Goal: Information Seeking & Learning: Learn about a topic

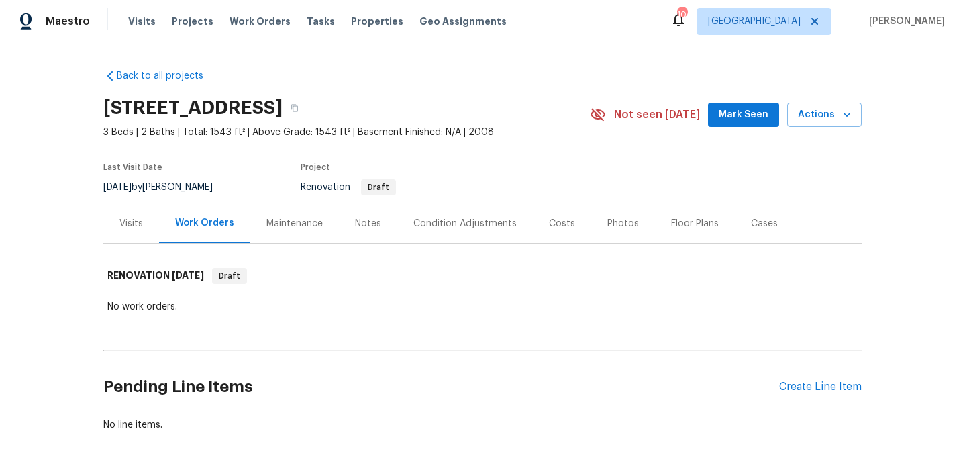
click at [132, 218] on div "Visits" at bounding box center [130, 223] width 23 height 13
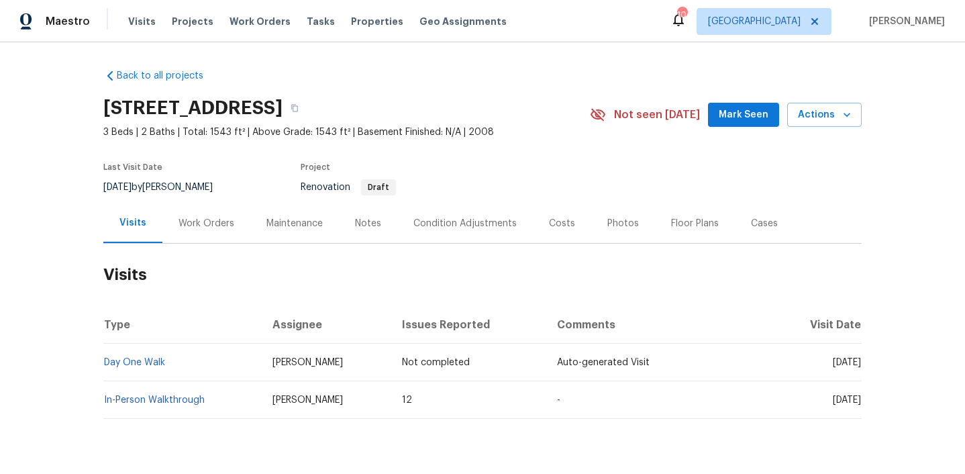
scroll to position [36, 0]
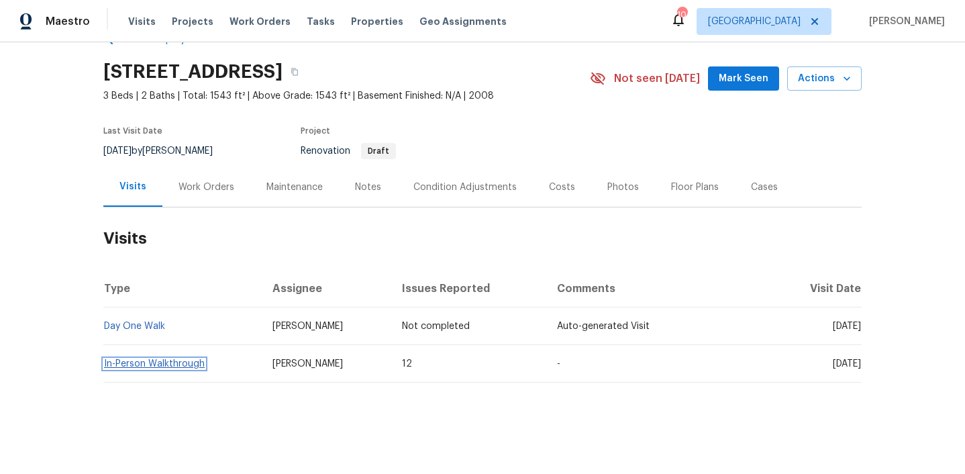
click at [189, 364] on link "In-Person Walkthrough" at bounding box center [154, 363] width 101 height 9
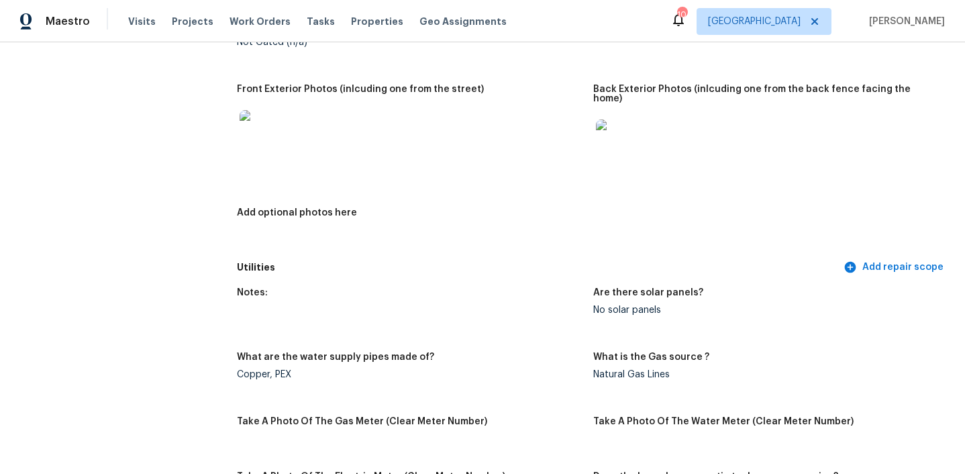
scroll to position [649, 0]
click at [610, 134] on img at bounding box center [617, 139] width 43 height 43
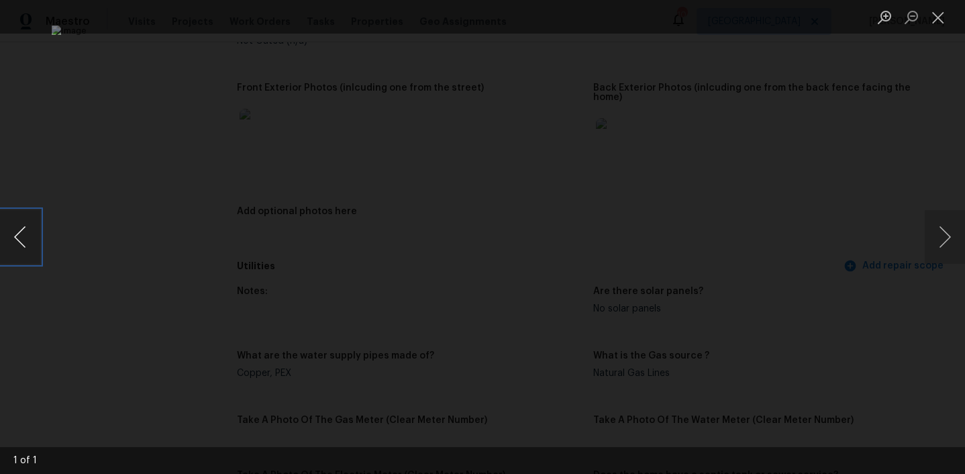
click at [30, 235] on button "Previous image" at bounding box center [20, 237] width 40 height 54
click at [944, 14] on button "Close lightbox" at bounding box center [938, 16] width 27 height 23
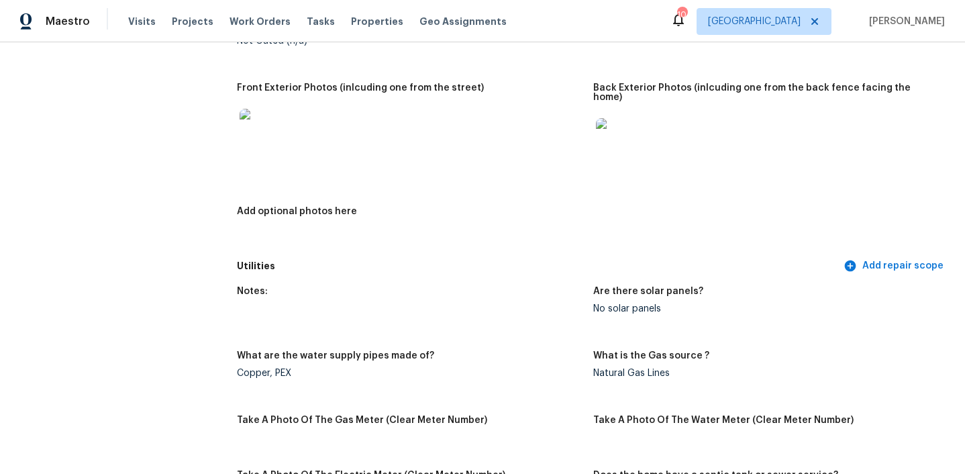
click at [257, 128] on img at bounding box center [261, 130] width 43 height 43
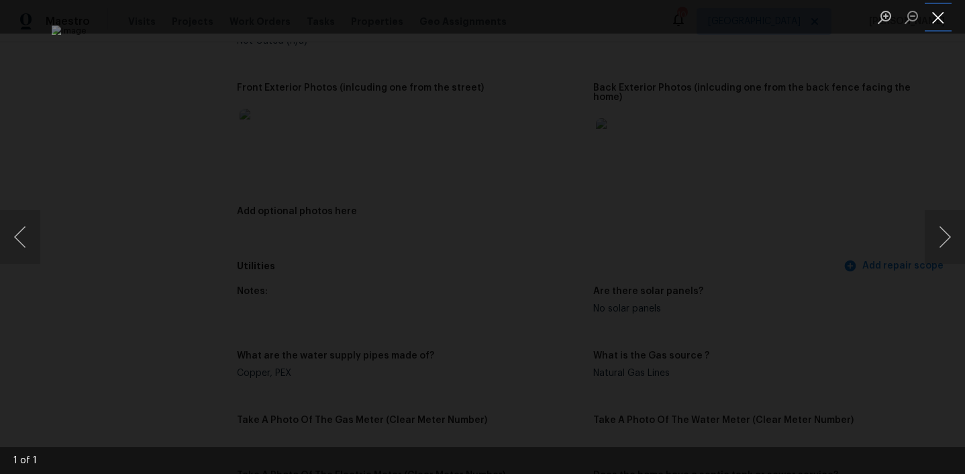
click at [936, 18] on button "Close lightbox" at bounding box center [938, 16] width 27 height 23
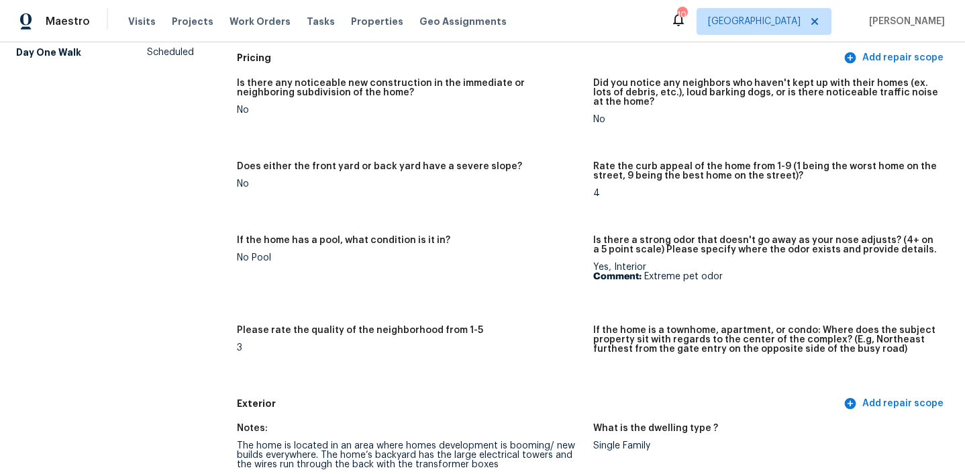
scroll to position [0, 0]
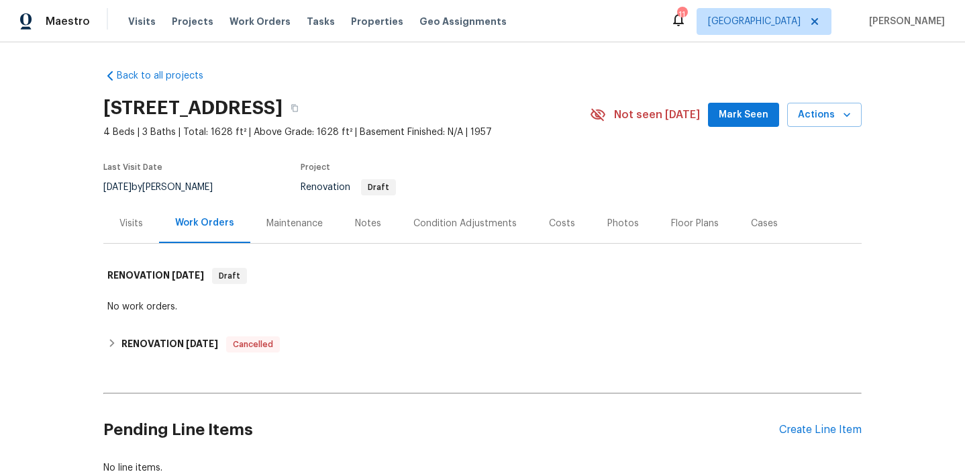
scroll to position [6, 0]
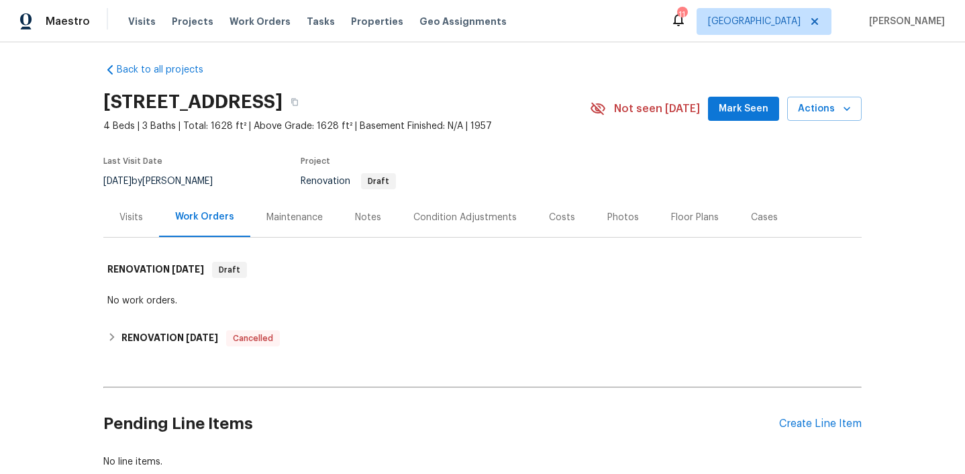
click at [121, 224] on div "Visits" at bounding box center [131, 217] width 56 height 40
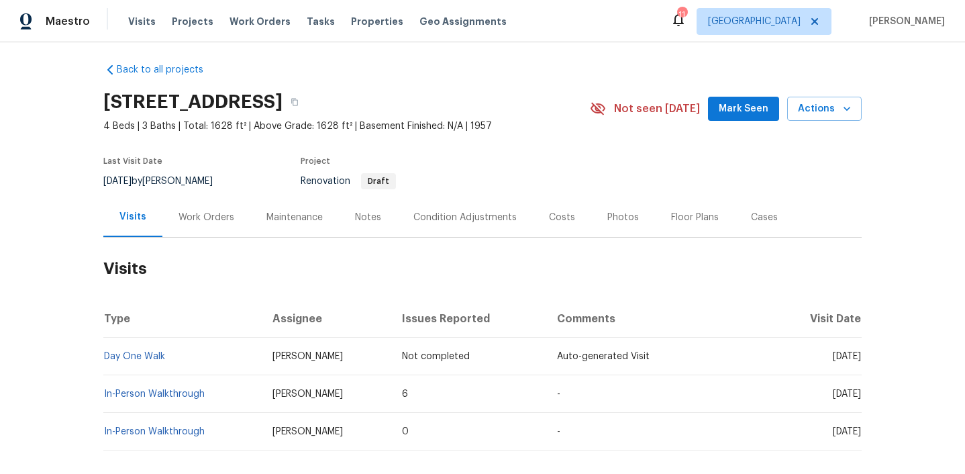
scroll to position [74, 0]
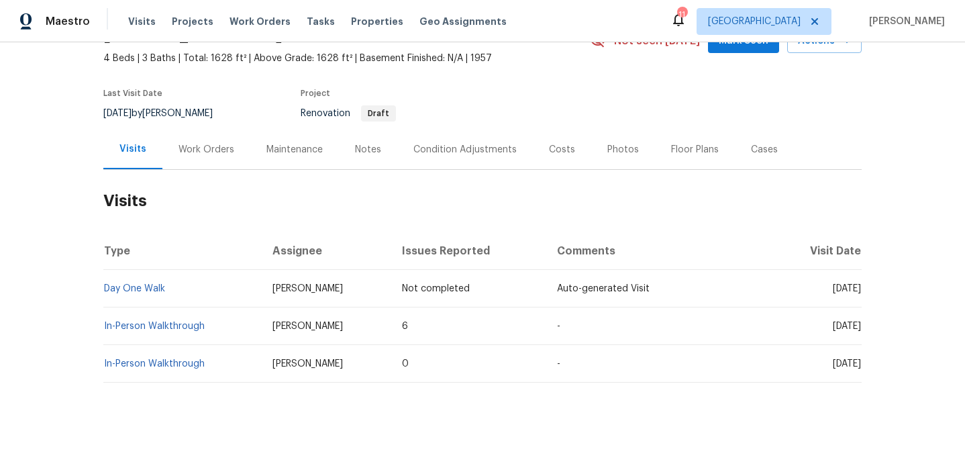
click at [172, 320] on td "In-Person Walkthrough" at bounding box center [182, 326] width 158 height 38
click at [175, 326] on link "In-Person Walkthrough" at bounding box center [154, 326] width 101 height 9
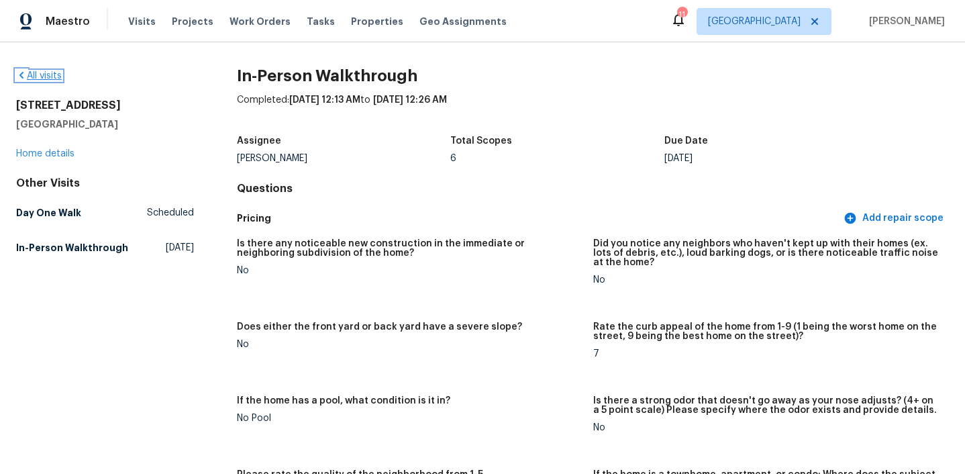
click at [51, 73] on link "All visits" at bounding box center [39, 75] width 46 height 9
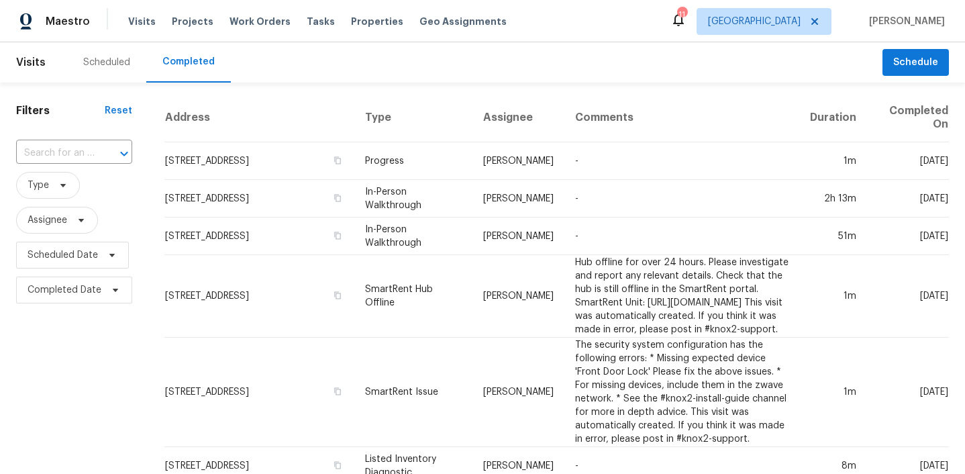
click at [23, 69] on span "Visits" at bounding box center [31, 63] width 30 height 30
click at [27, 61] on span "Visits" at bounding box center [31, 63] width 30 height 30
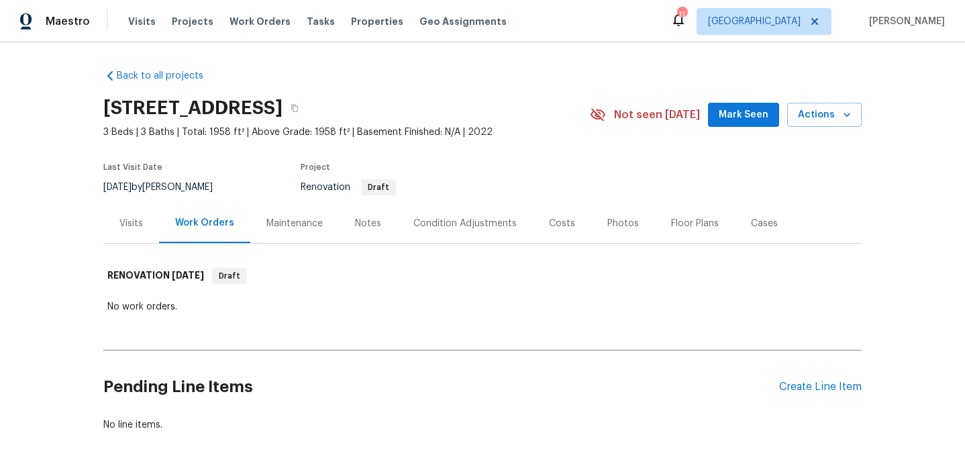
click at [113, 217] on div "Visits" at bounding box center [131, 223] width 56 height 40
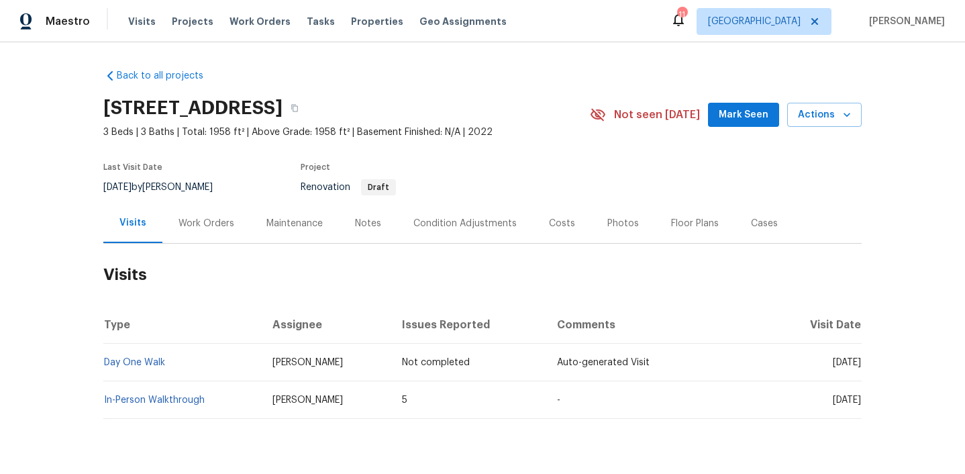
scroll to position [36, 0]
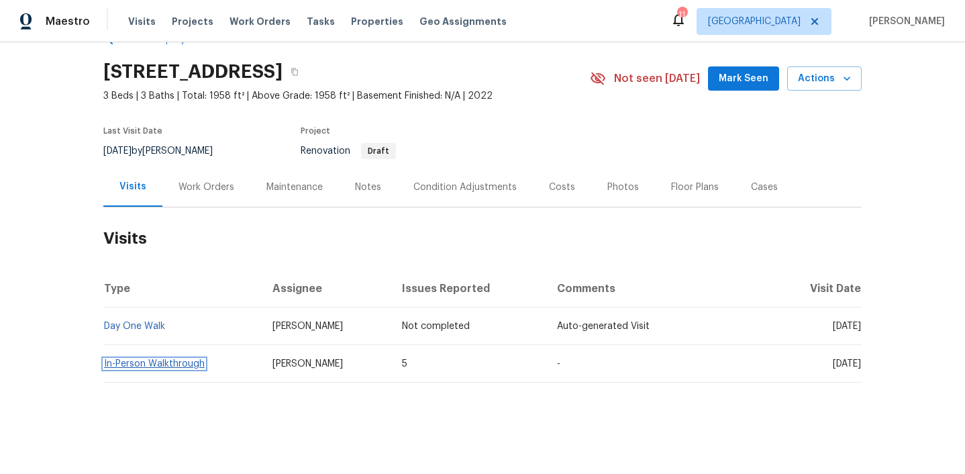
click at [191, 363] on link "In-Person Walkthrough" at bounding box center [154, 363] width 101 height 9
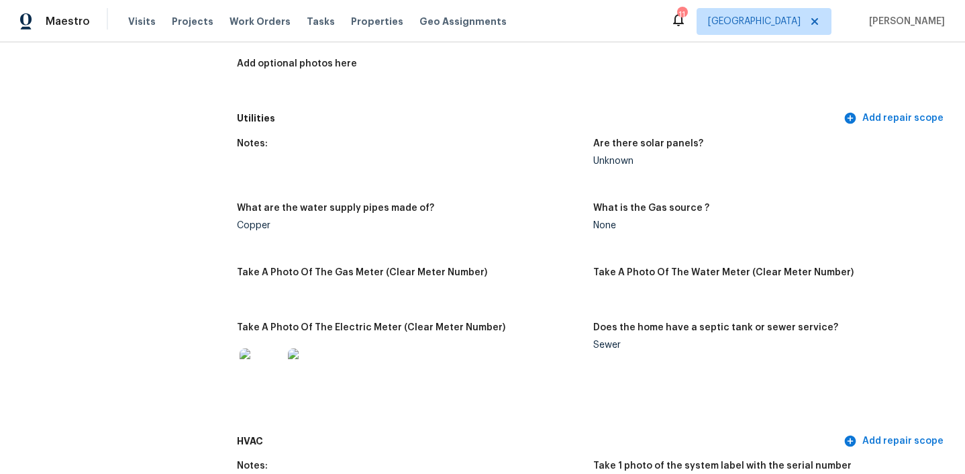
scroll to position [842, 0]
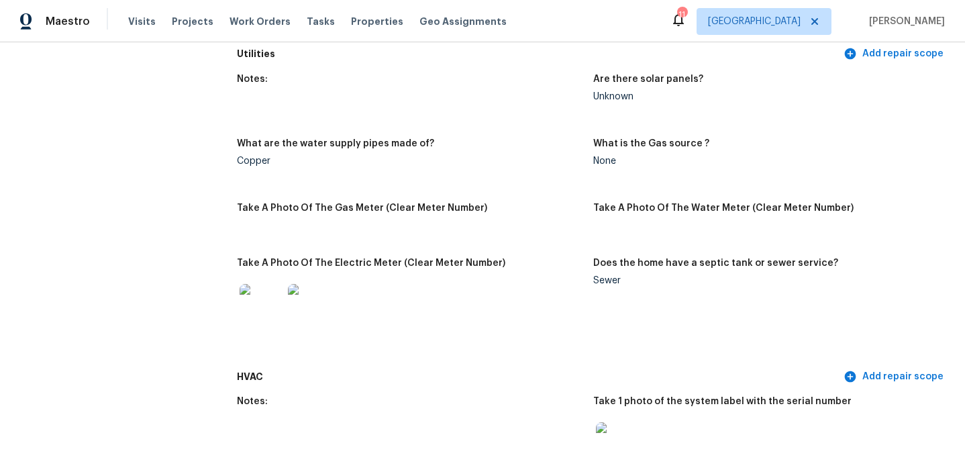
click at [279, 301] on img at bounding box center [261, 305] width 43 height 43
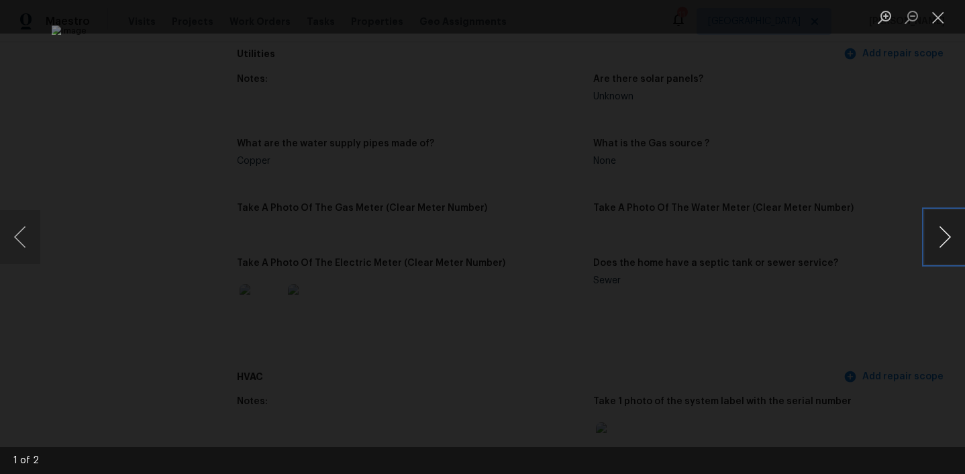
click at [943, 240] on button "Next image" at bounding box center [945, 237] width 40 height 54
click at [939, 20] on button "Close lightbox" at bounding box center [938, 16] width 27 height 23
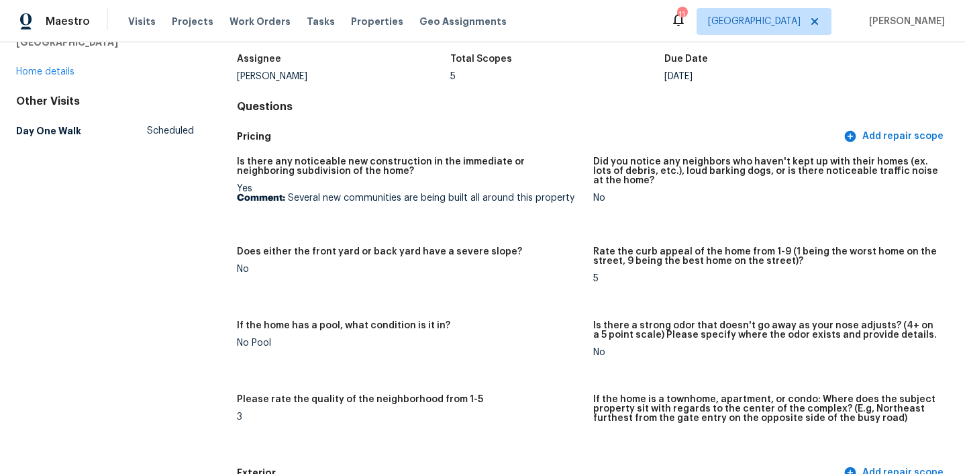
scroll to position [0, 0]
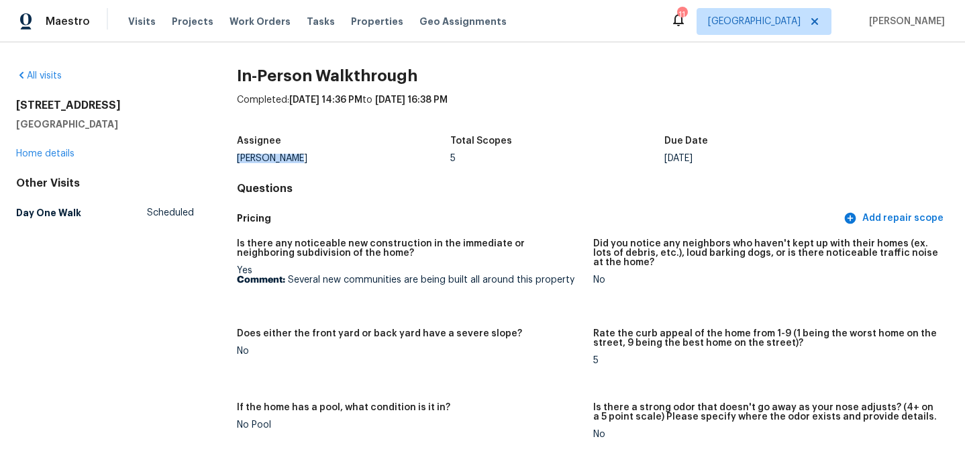
drag, startPoint x: 304, startPoint y: 159, endPoint x: 232, endPoint y: 157, distance: 71.9
copy div "[PERSON_NAME]"
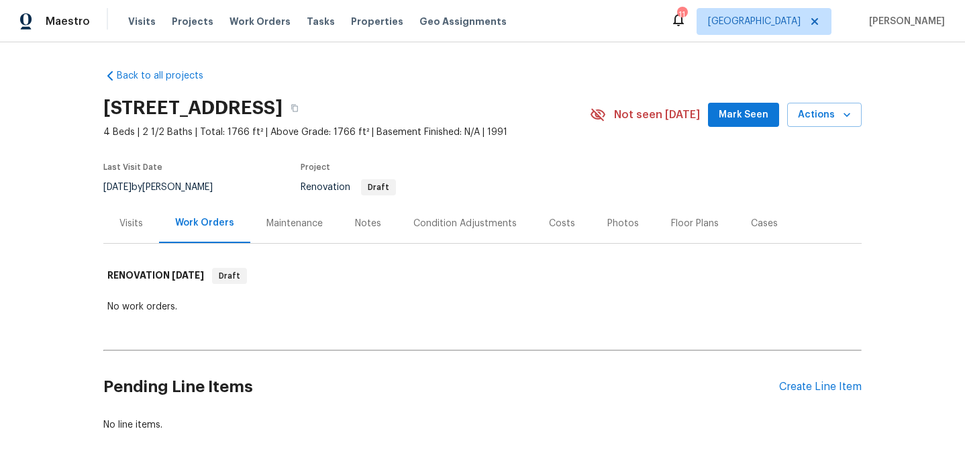
click at [121, 211] on div "Visits" at bounding box center [131, 223] width 56 height 40
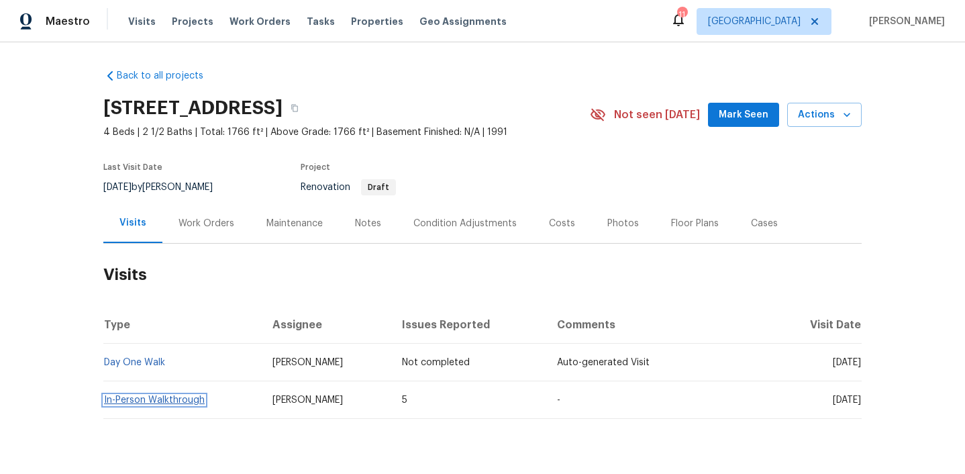
click at [150, 400] on link "In-Person Walkthrough" at bounding box center [154, 399] width 101 height 9
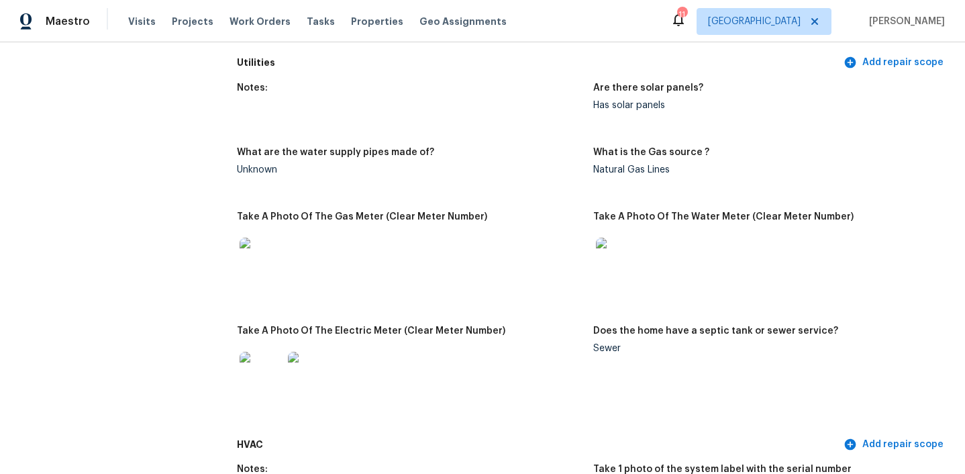
scroll to position [990, 0]
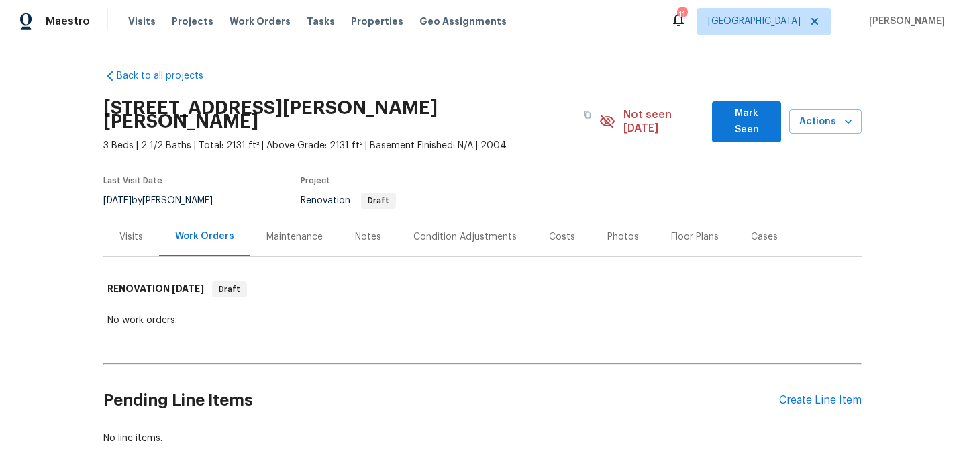
click at [119, 230] on div "Visits" at bounding box center [130, 236] width 23 height 13
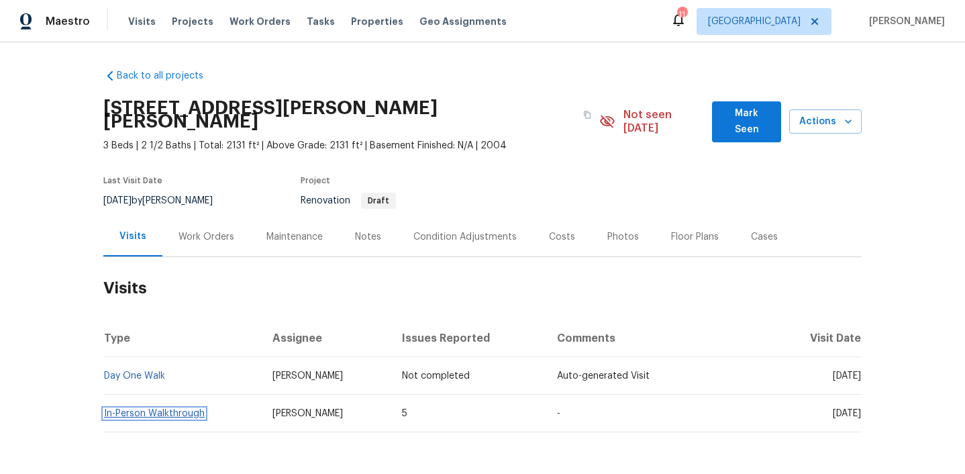
click at [152, 409] on link "In-Person Walkthrough" at bounding box center [154, 413] width 101 height 9
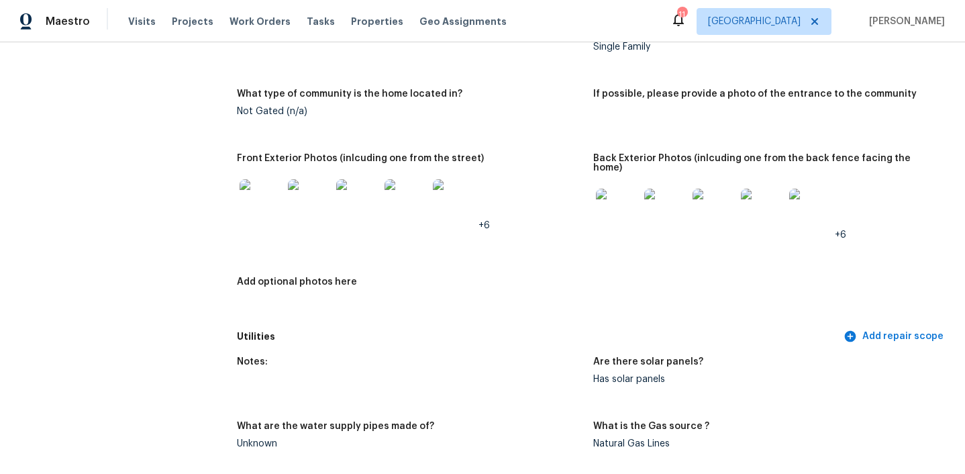
scroll to position [585, 0]
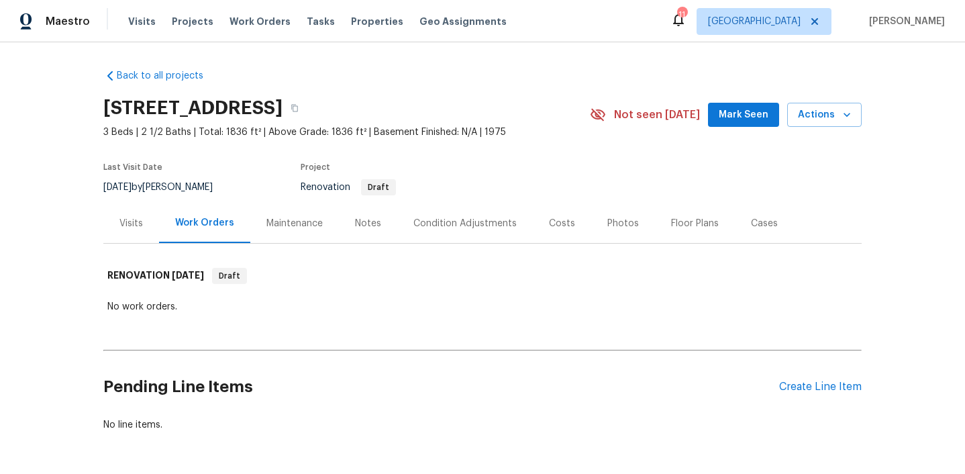
click at [129, 218] on div "Visits" at bounding box center [130, 223] width 23 height 13
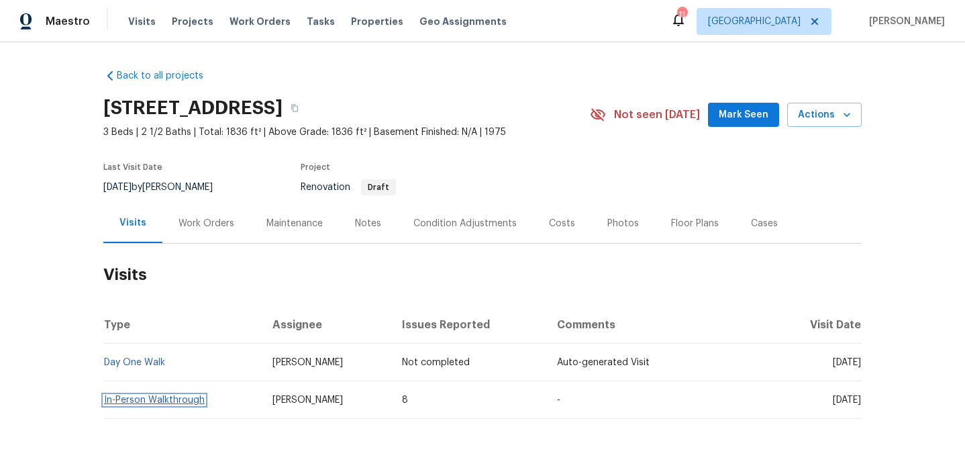
click at [159, 401] on link "In-Person Walkthrough" at bounding box center [154, 399] width 101 height 9
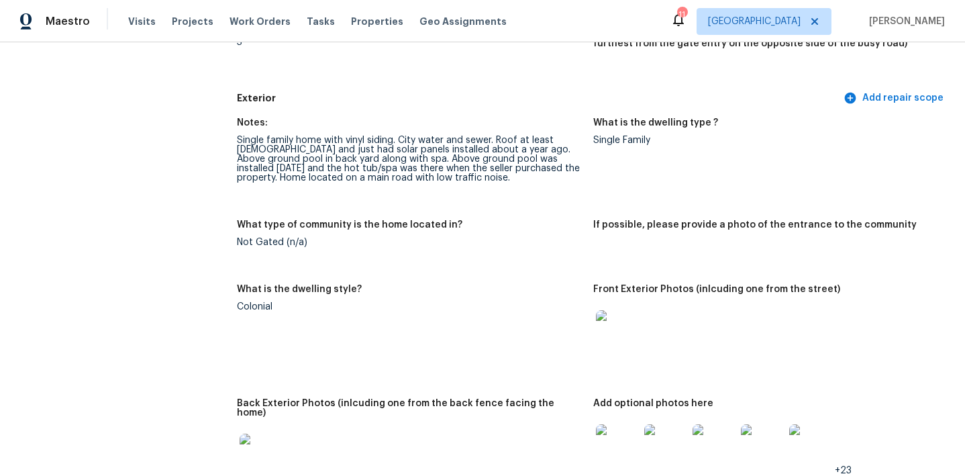
scroll to position [761, 0]
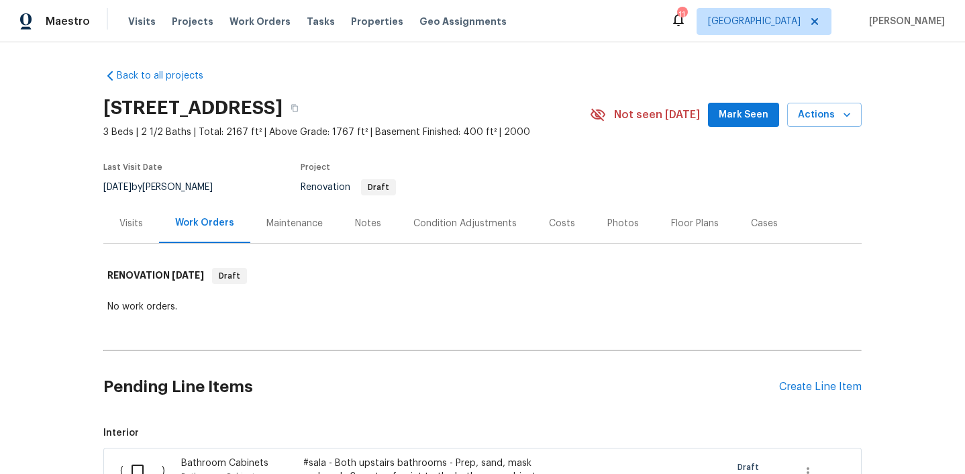
click at [134, 227] on div "Visits" at bounding box center [130, 223] width 23 height 13
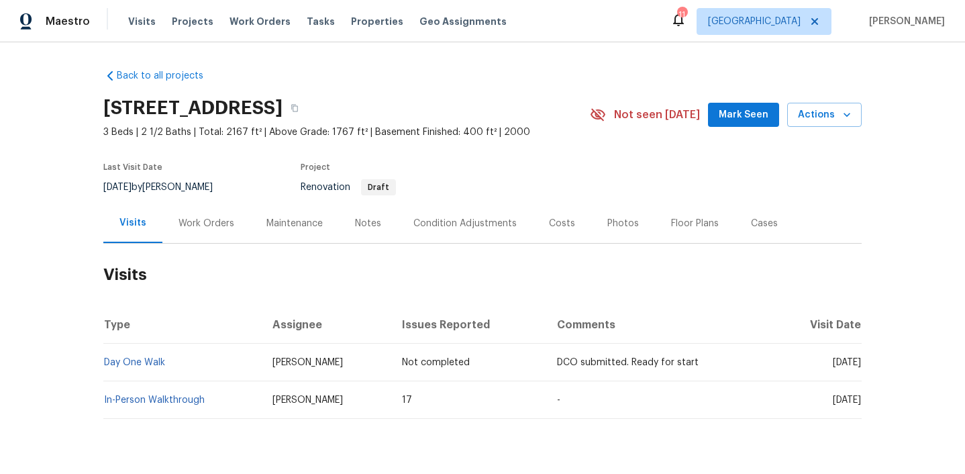
click at [171, 405] on td "In-Person Walkthrough" at bounding box center [182, 400] width 158 height 38
click at [166, 396] on link "In-Person Walkthrough" at bounding box center [154, 399] width 101 height 9
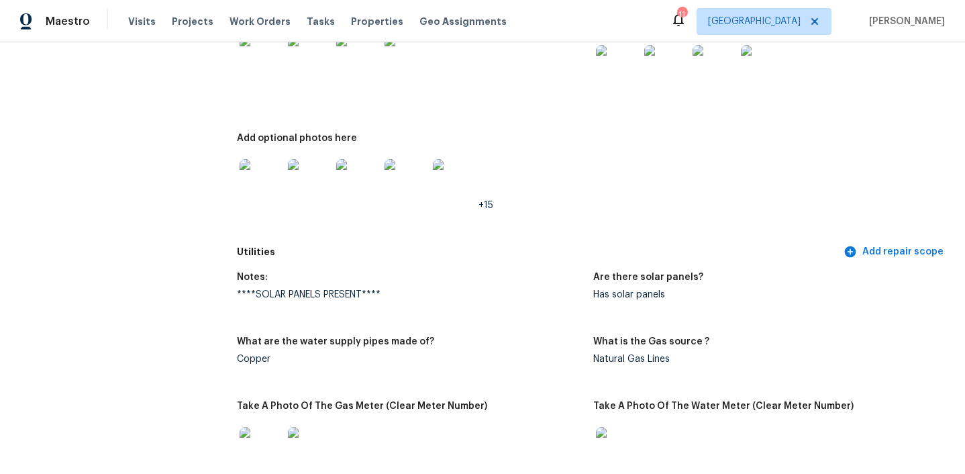
scroll to position [865, 0]
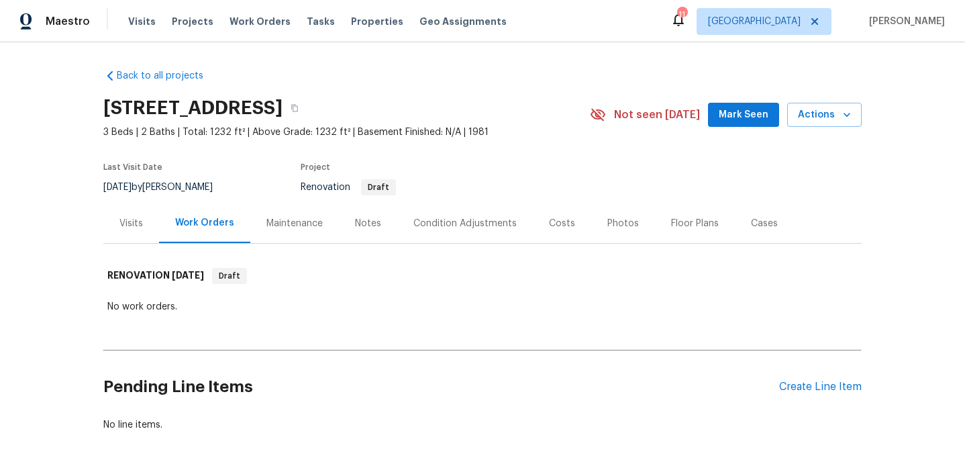
click at [129, 230] on div "Visits" at bounding box center [131, 223] width 56 height 40
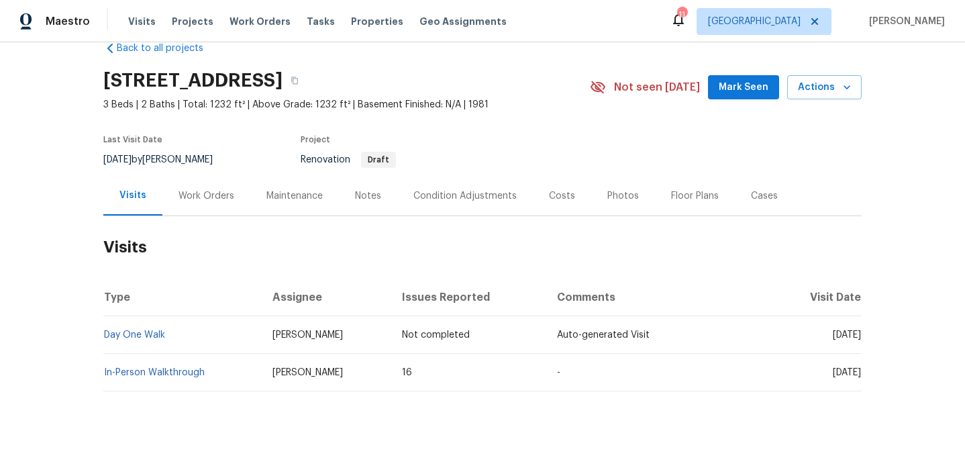
scroll to position [36, 0]
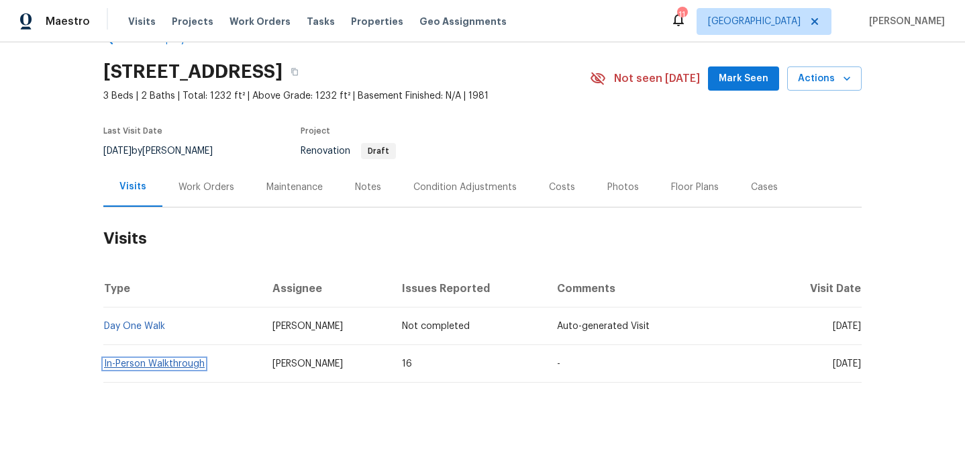
click at [171, 365] on link "In-Person Walkthrough" at bounding box center [154, 363] width 101 height 9
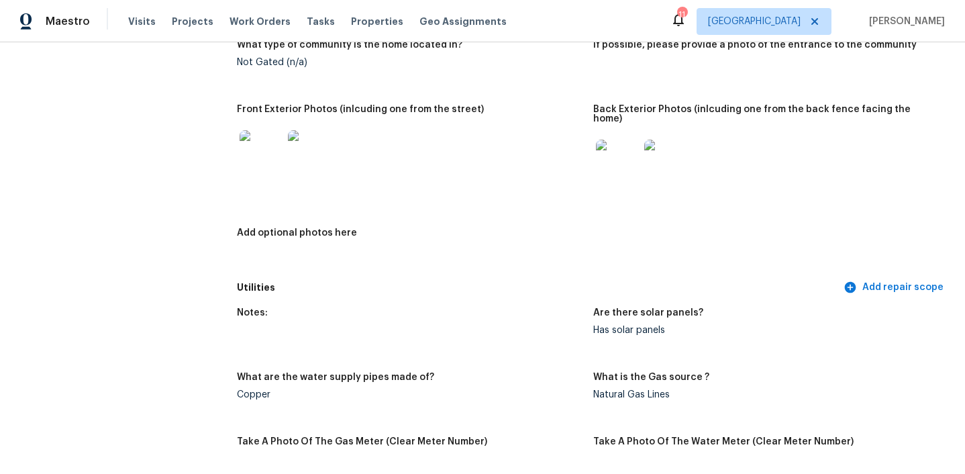
scroll to position [667, 0]
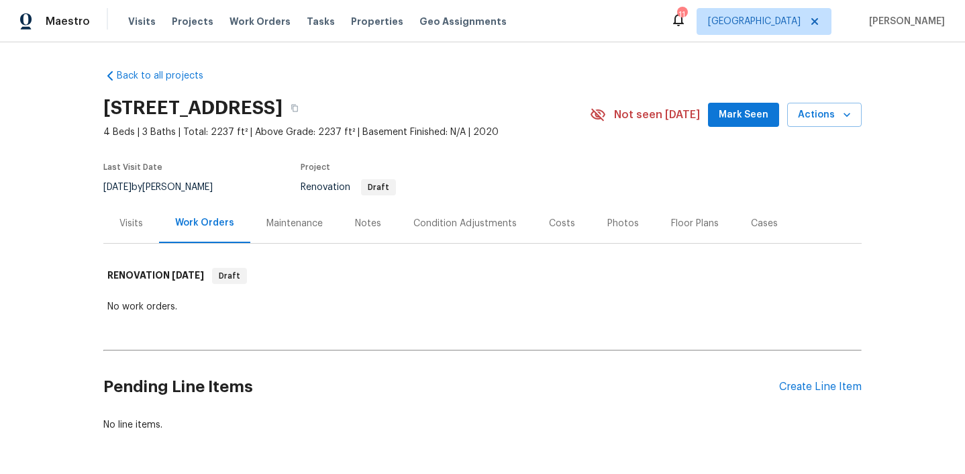
click at [144, 228] on div "Visits" at bounding box center [131, 223] width 56 height 40
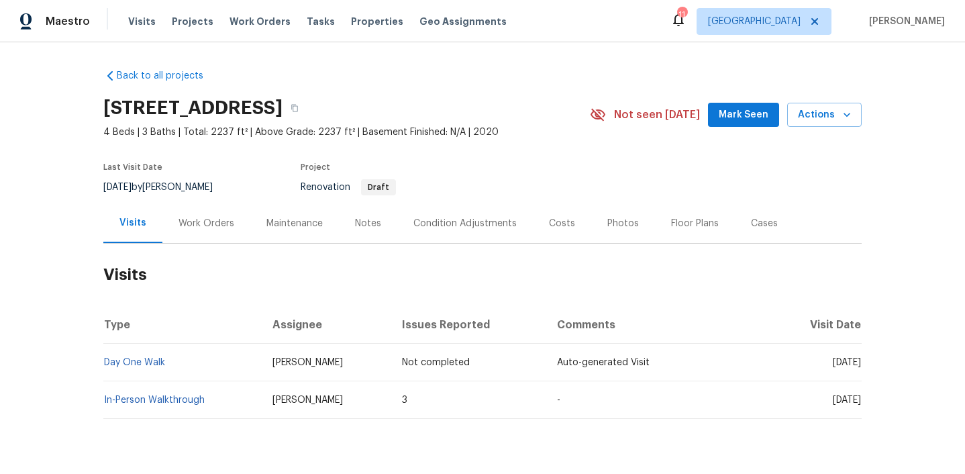
scroll to position [36, 0]
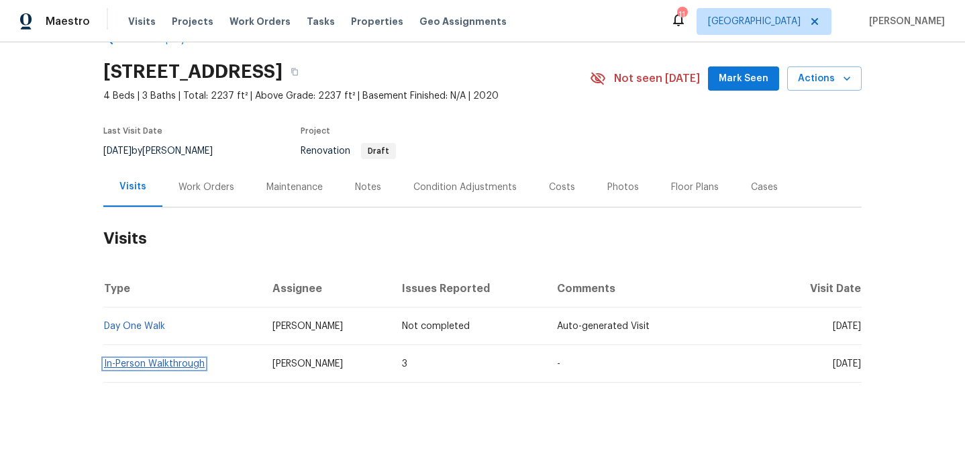
click at [193, 365] on link "In-Person Walkthrough" at bounding box center [154, 363] width 101 height 9
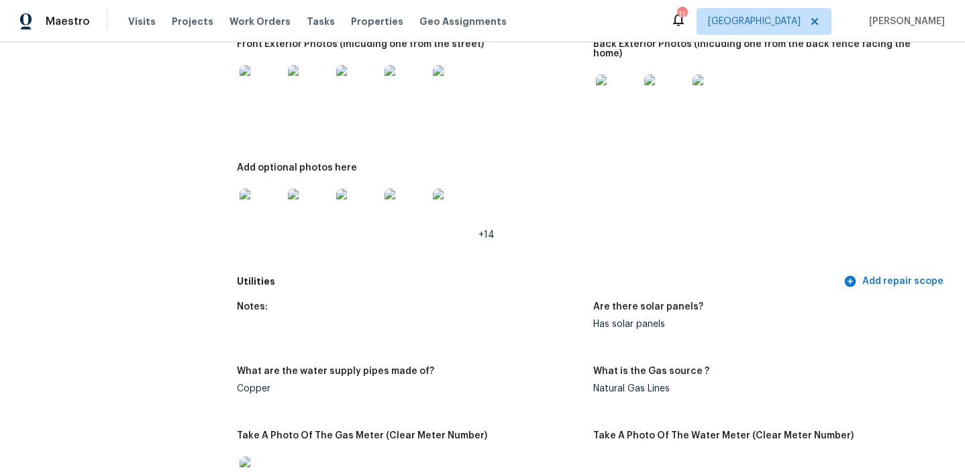
scroll to position [958, 0]
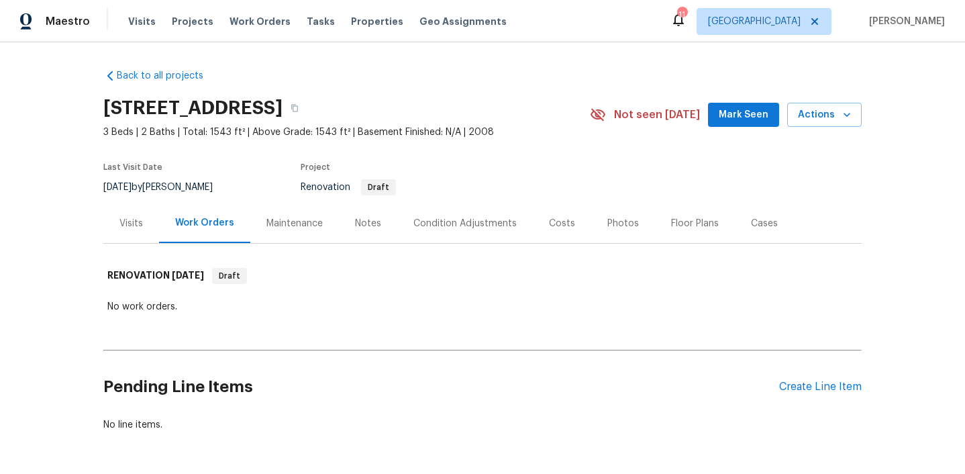
scroll to position [49, 0]
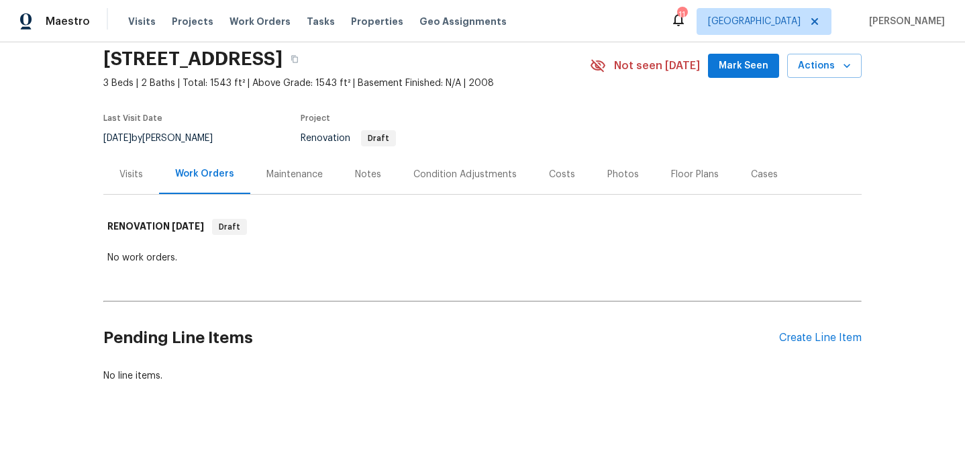
click at [134, 164] on div "Visits" at bounding box center [131, 174] width 56 height 40
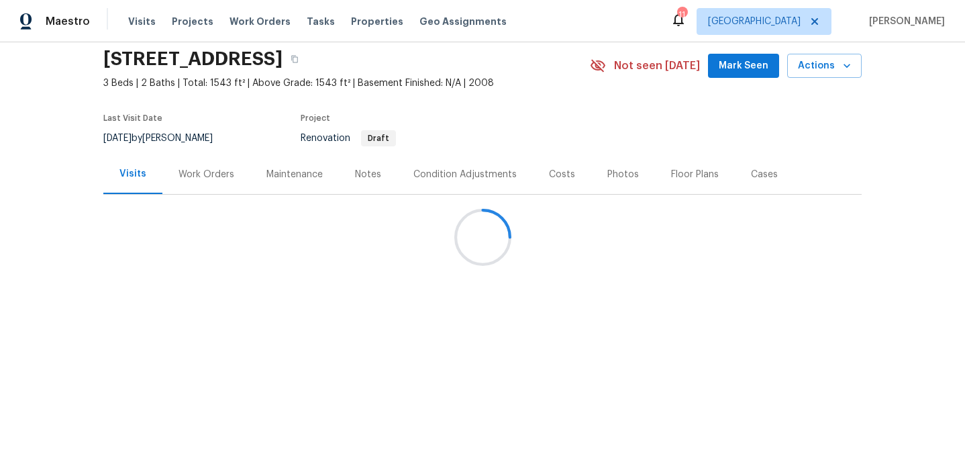
scroll to position [36, 0]
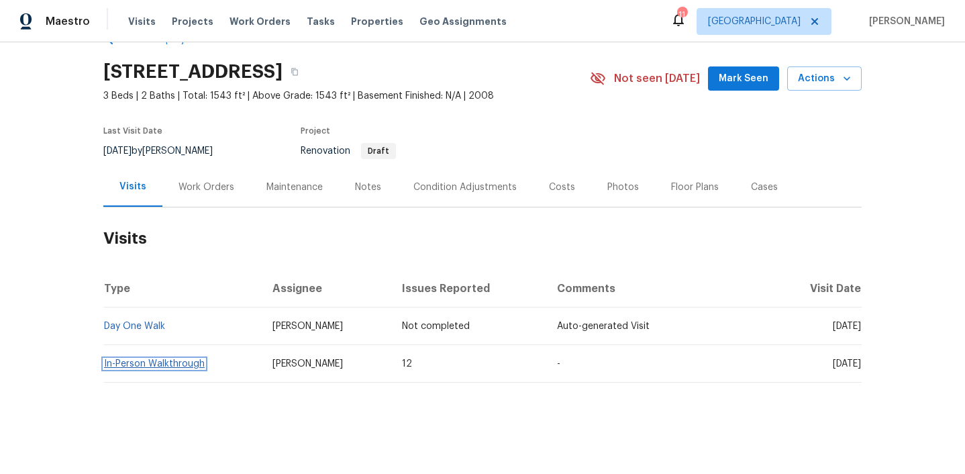
click at [164, 361] on link "In-Person Walkthrough" at bounding box center [154, 363] width 101 height 9
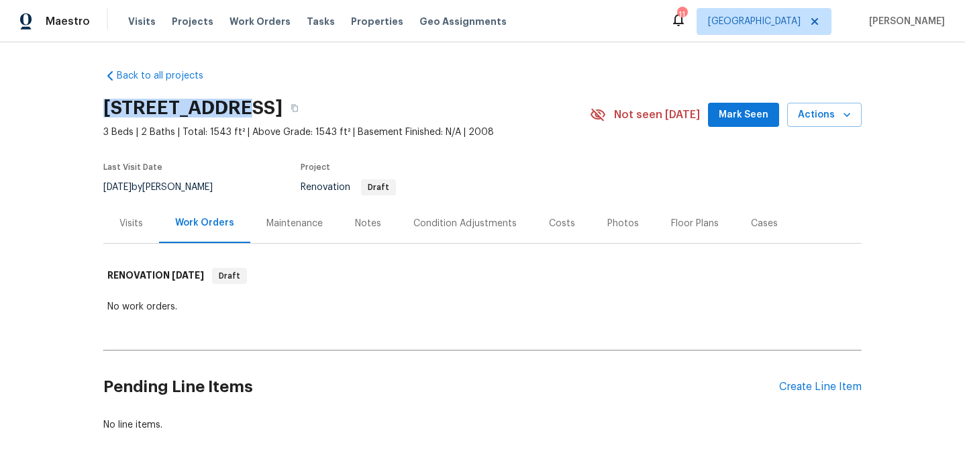
drag, startPoint x: 103, startPoint y: 113, endPoint x: 236, endPoint y: 112, distance: 132.9
click at [236, 112] on h2 "4087 Preserve Way, Rancho Cordova, CA 95742" at bounding box center [192, 107] width 179 height 13
copy h2 "4087 Preserve"
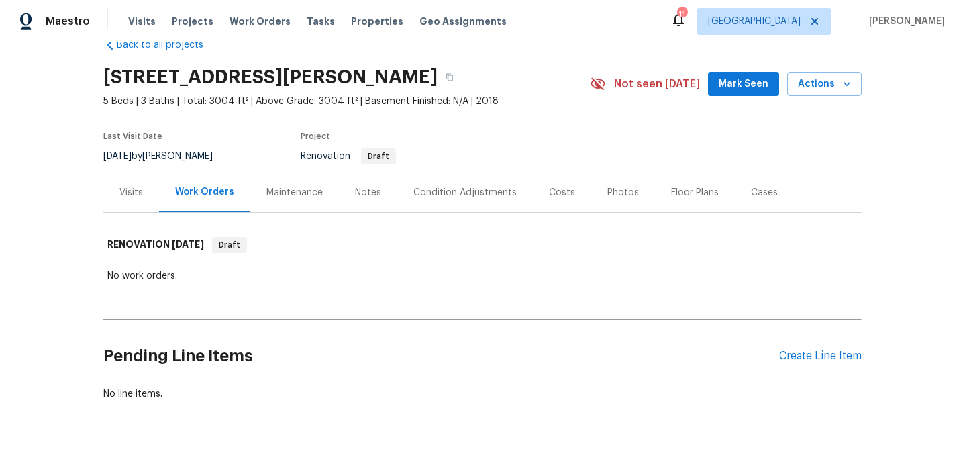
scroll to position [49, 0]
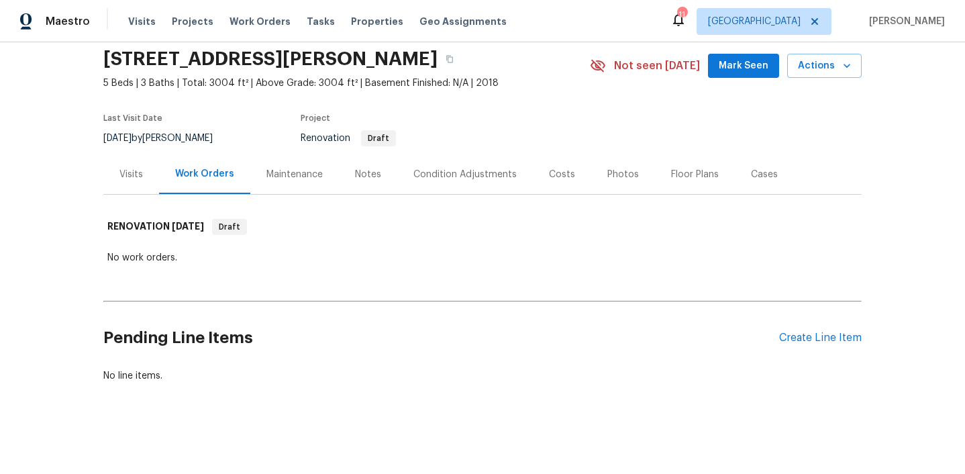
click at [113, 175] on div "Visits" at bounding box center [131, 174] width 56 height 40
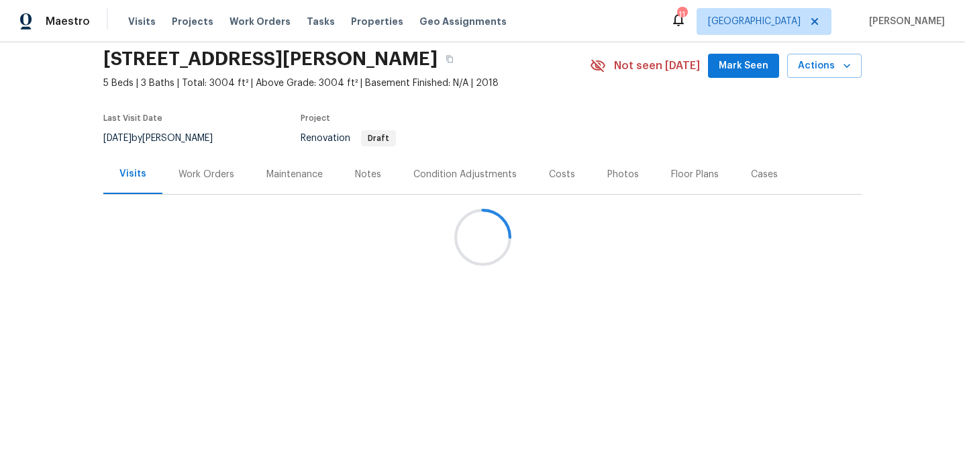
scroll to position [36, 0]
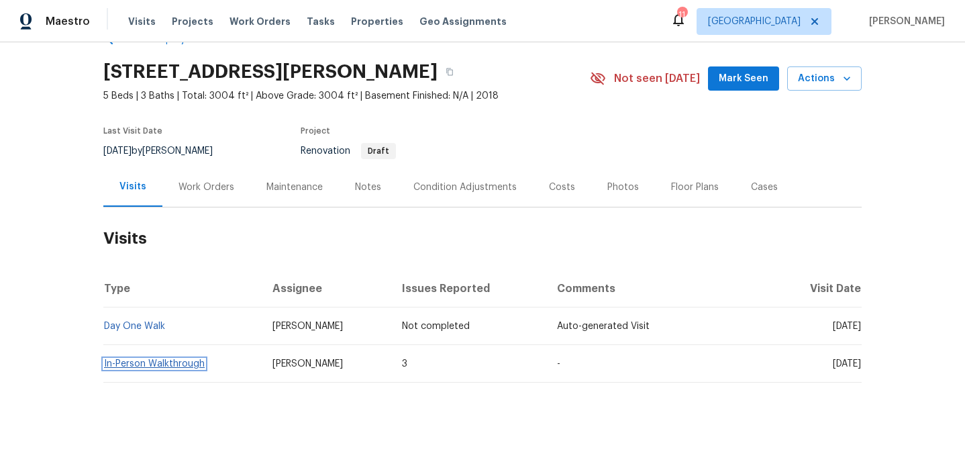
click at [146, 363] on link "In-Person Walkthrough" at bounding box center [154, 363] width 101 height 9
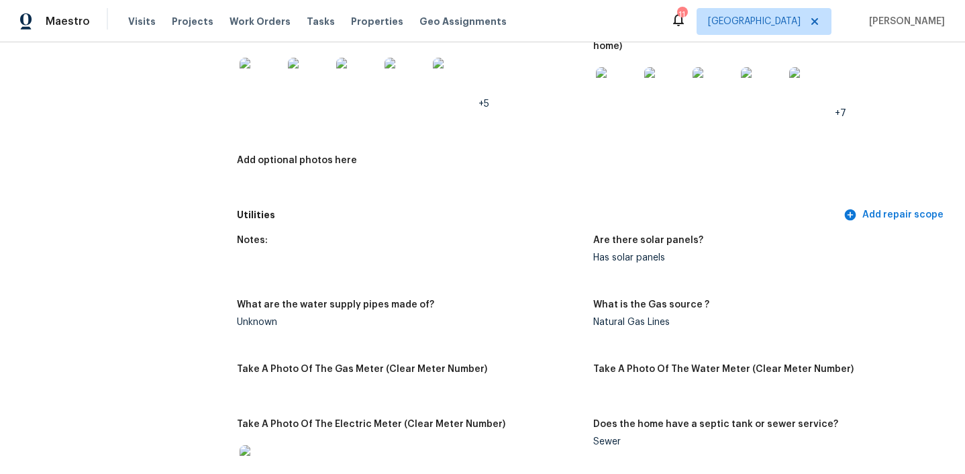
scroll to position [691, 0]
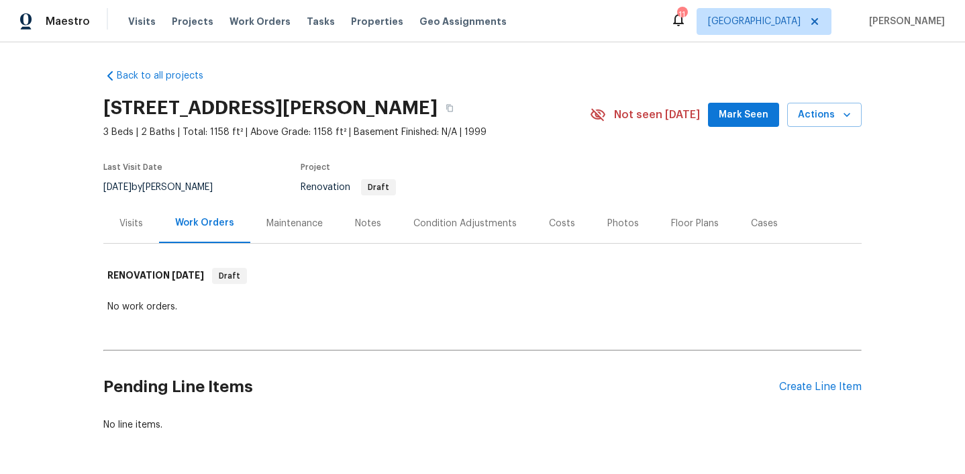
click at [135, 226] on div "Visits" at bounding box center [130, 223] width 23 height 13
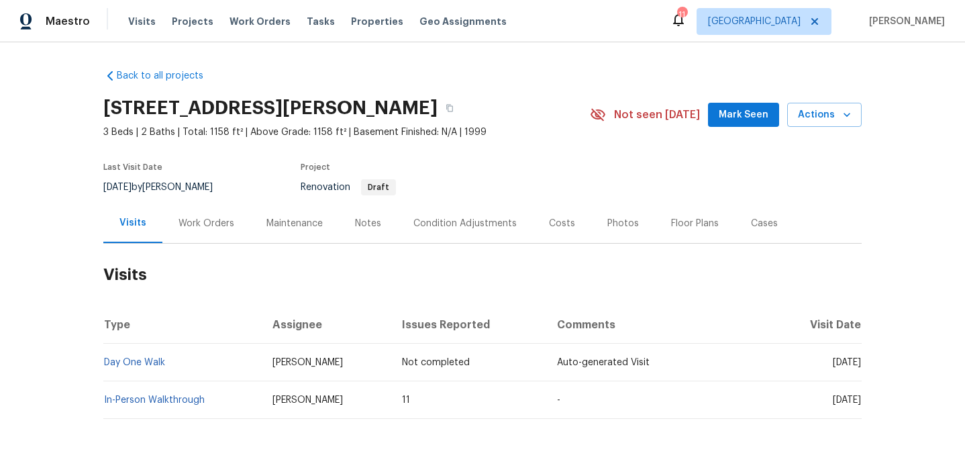
scroll to position [36, 0]
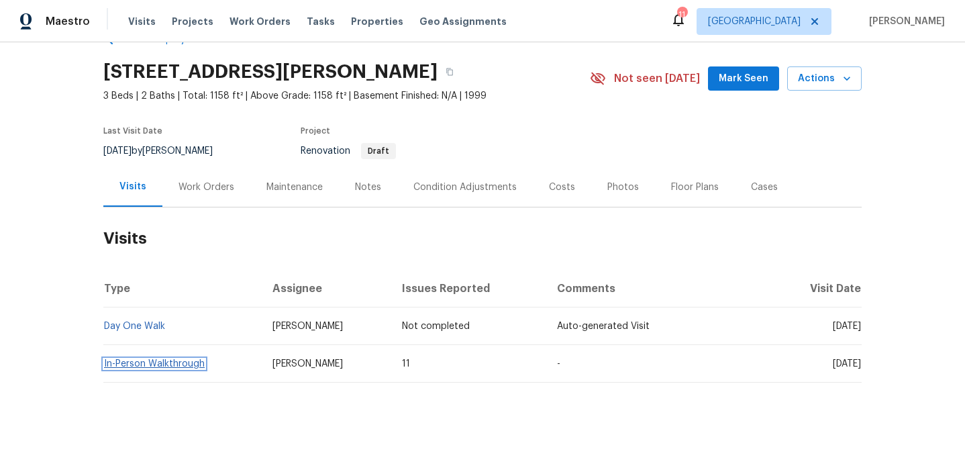
click at [185, 365] on link "In-Person Walkthrough" at bounding box center [154, 363] width 101 height 9
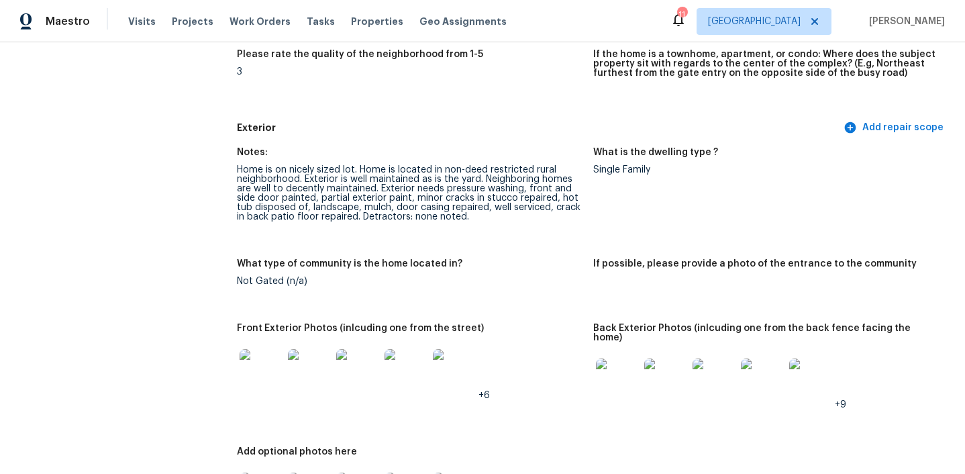
scroll to position [632, 0]
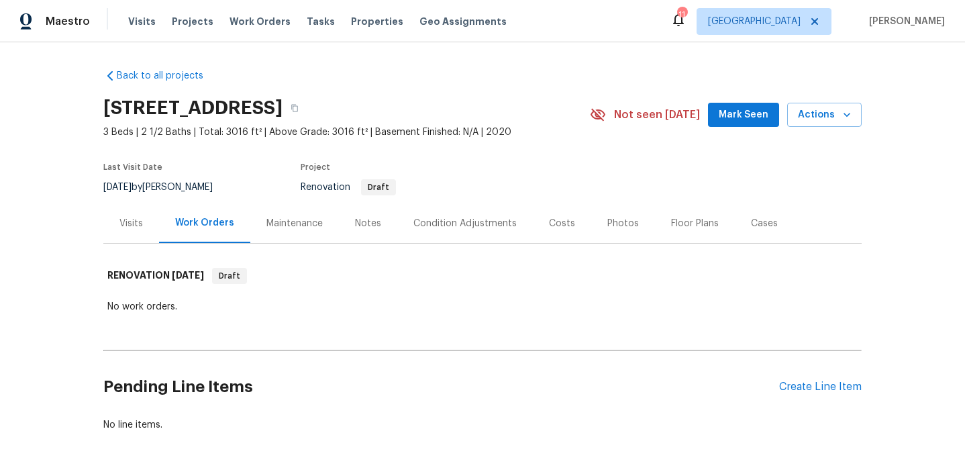
click at [138, 231] on div "Visits" at bounding box center [131, 223] width 56 height 40
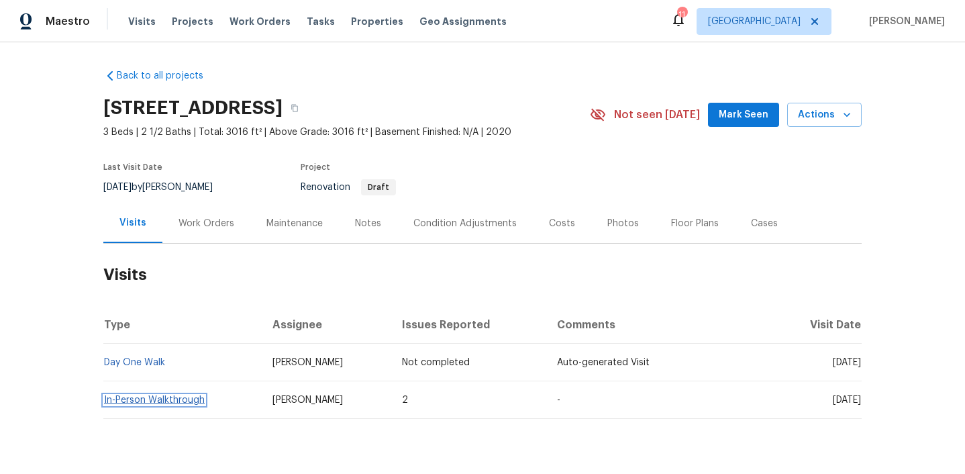
click at [160, 401] on link "In-Person Walkthrough" at bounding box center [154, 399] width 101 height 9
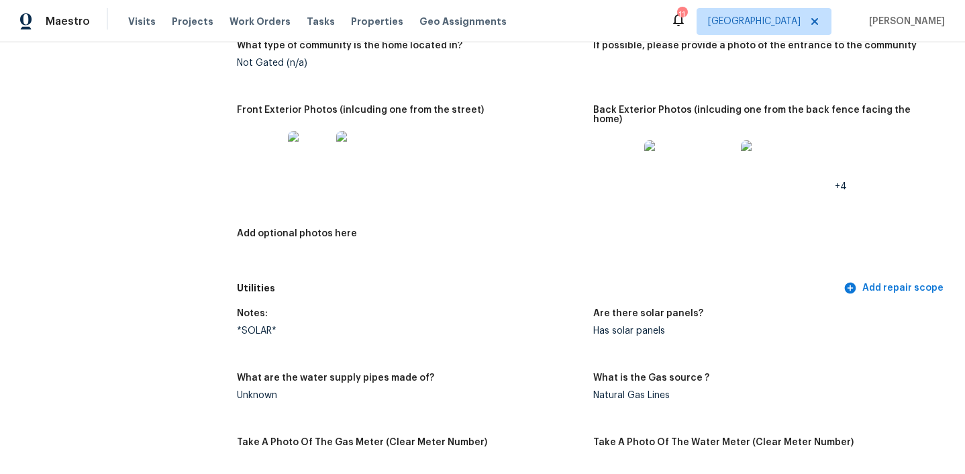
scroll to position [640, 0]
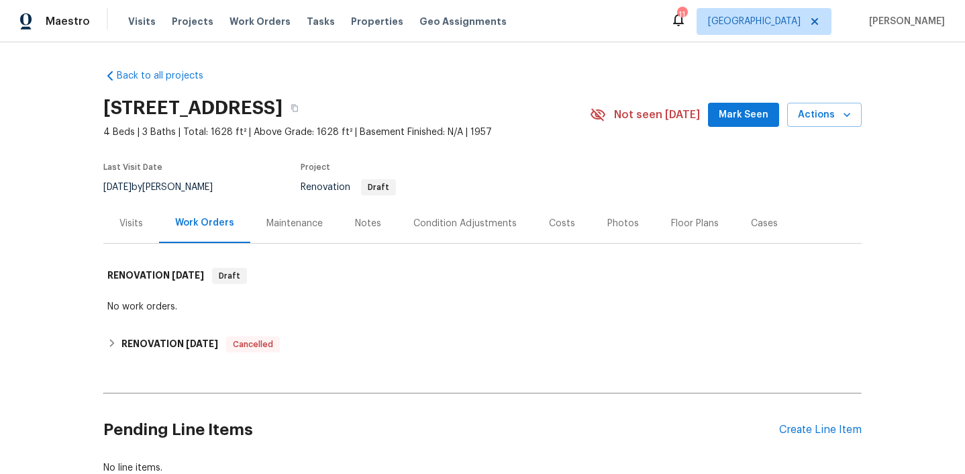
click at [138, 230] on div "Visits" at bounding box center [131, 223] width 56 height 40
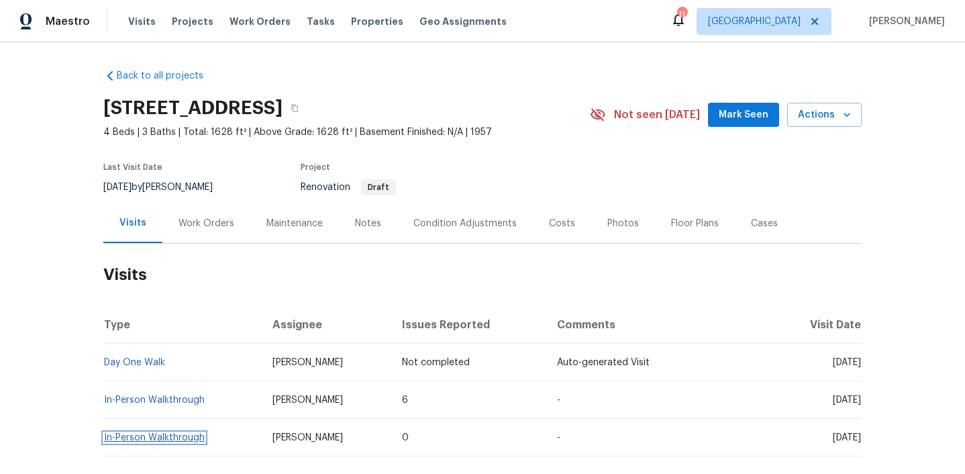
click at [175, 434] on link "In-Person Walkthrough" at bounding box center [154, 437] width 101 height 9
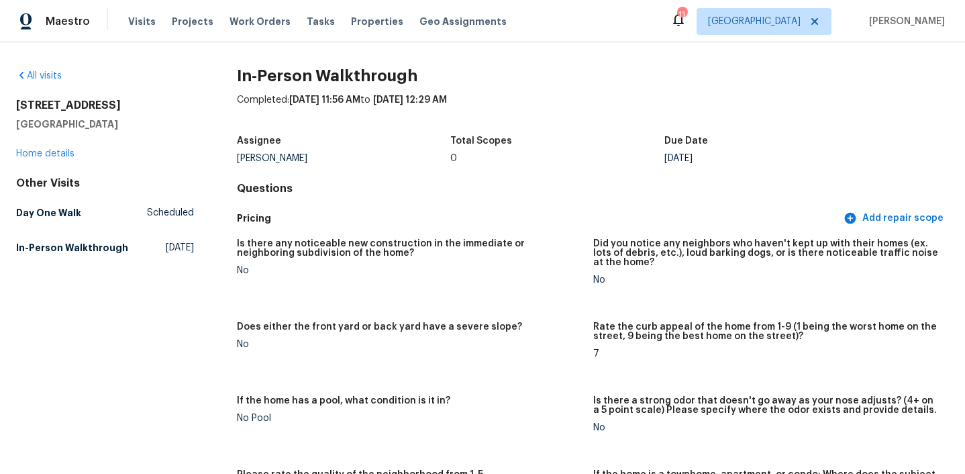
drag, startPoint x: 15, startPoint y: 105, endPoint x: 132, endPoint y: 128, distance: 119.0
click at [132, 128] on div "All visits 5819 Roanoke St San Diego, CA 92139 Home details Other Visits Day On…" at bounding box center [482, 258] width 965 height 432
copy div "5819 Roanoke St San Diego, CA 92139"
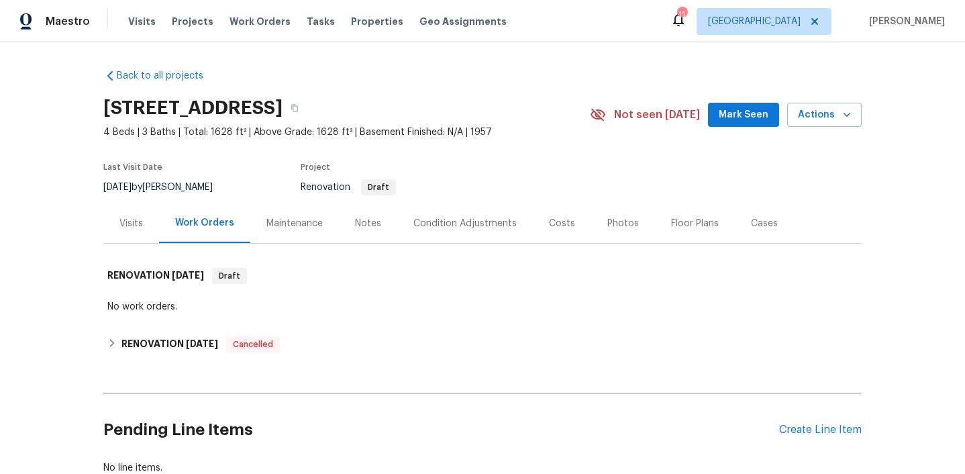
click at [136, 210] on div "Visits" at bounding box center [131, 223] width 56 height 40
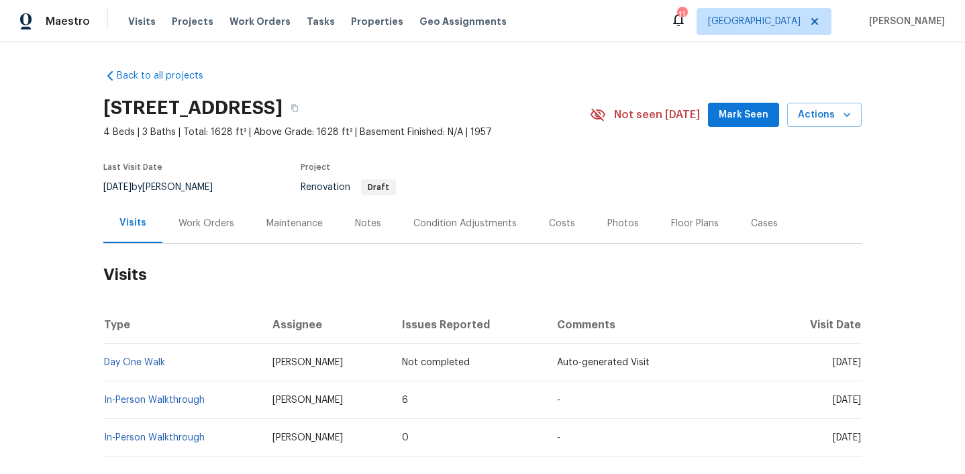
scroll to position [74, 0]
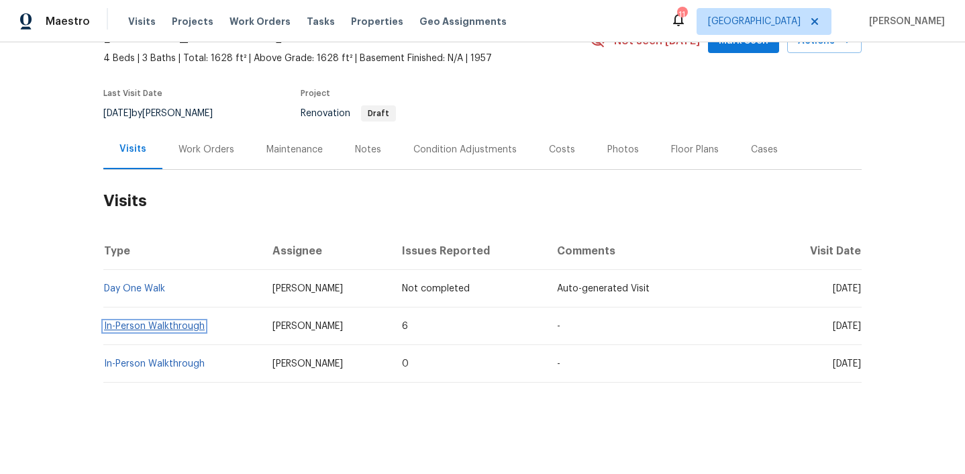
click at [174, 325] on link "In-Person Walkthrough" at bounding box center [154, 326] width 101 height 9
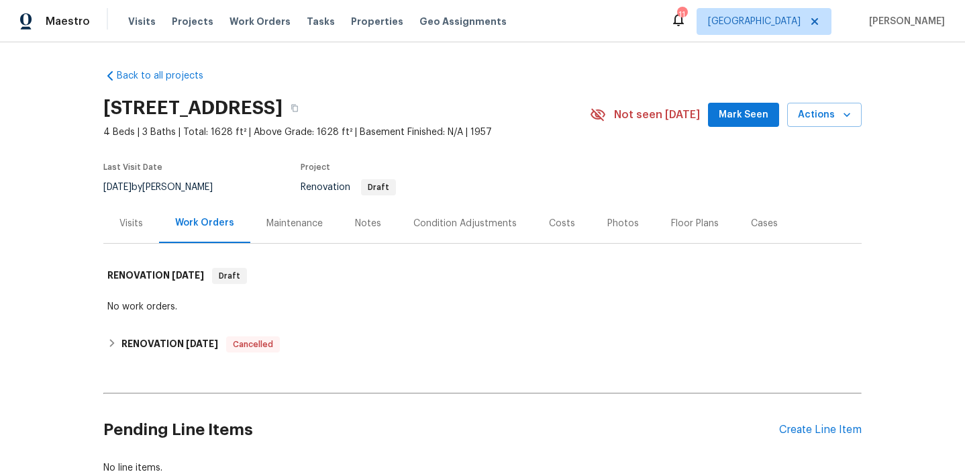
click at [141, 228] on div "Visits" at bounding box center [130, 223] width 23 height 13
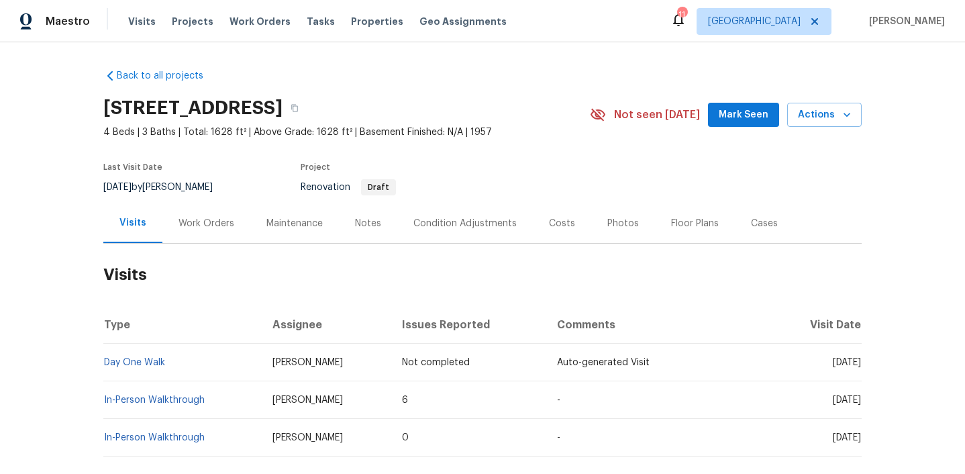
scroll to position [74, 0]
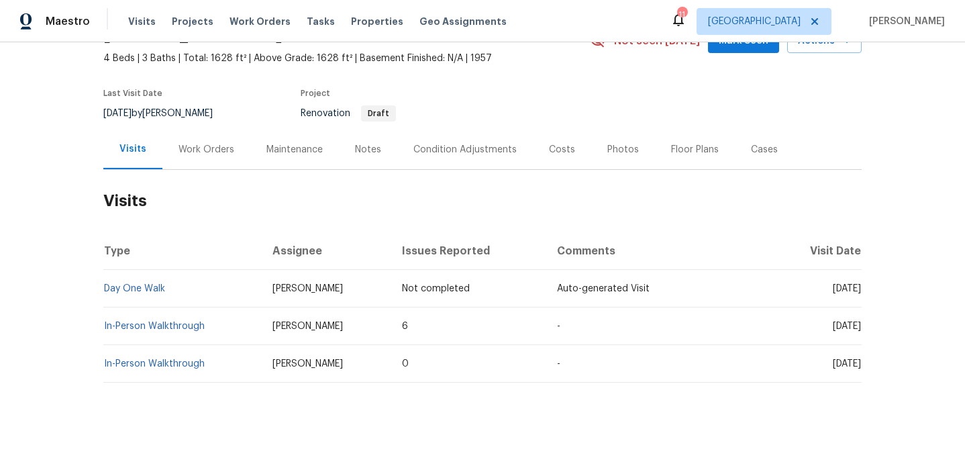
drag, startPoint x: 257, startPoint y: 324, endPoint x: 335, endPoint y: 324, distance: 77.9
click at [335, 324] on td "[PERSON_NAME]" at bounding box center [327, 326] width 130 height 38
copy span "Kaden Peterson"
drag, startPoint x: 256, startPoint y: 365, endPoint x: 342, endPoint y: 364, distance: 85.3
click at [342, 365] on td "Brandon Buckland" at bounding box center [327, 364] width 130 height 38
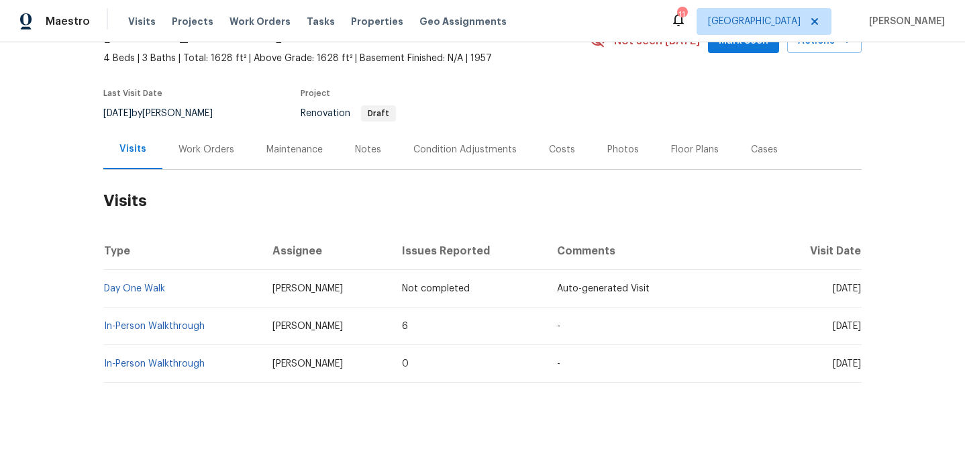
copy span "Brandon Buckland"
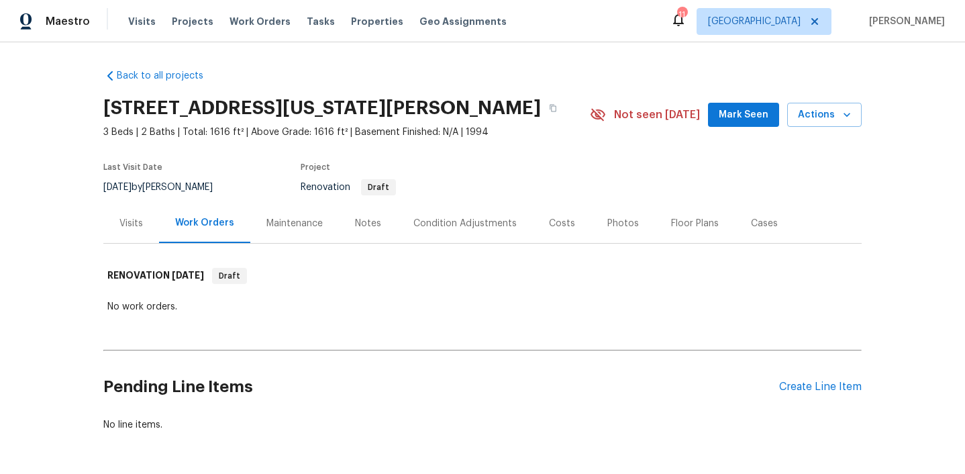
scroll to position [49, 0]
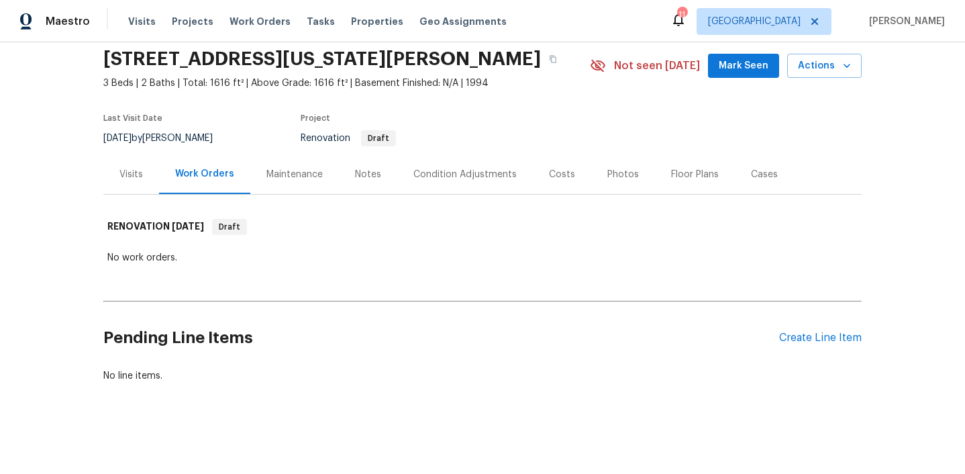
click at [133, 187] on div "Visits" at bounding box center [131, 174] width 56 height 40
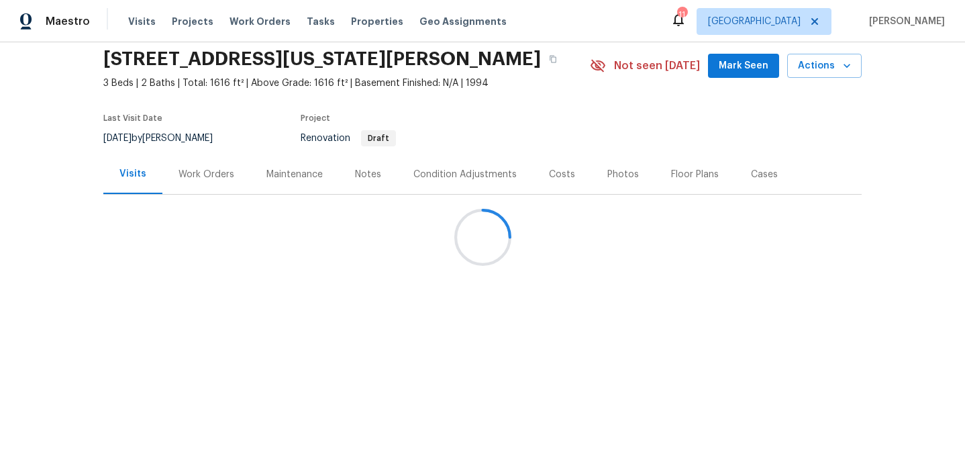
scroll to position [36, 0]
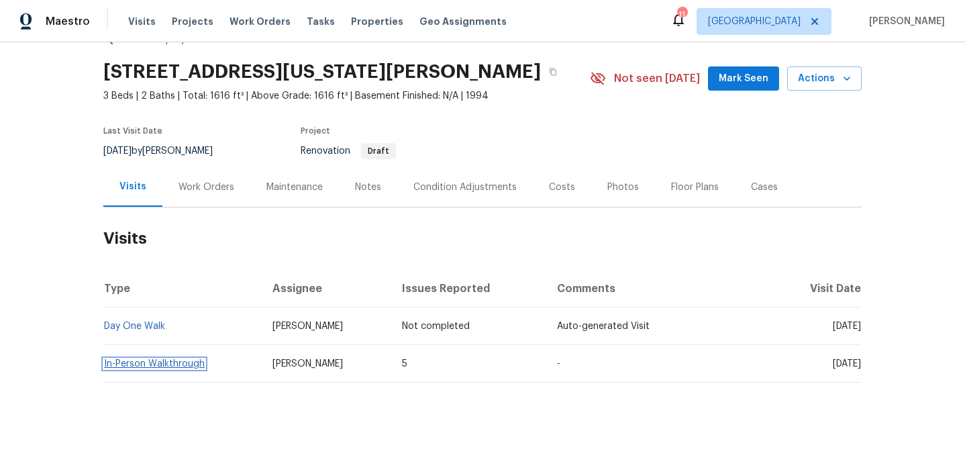
click at [156, 359] on link "In-Person Walkthrough" at bounding box center [154, 363] width 101 height 9
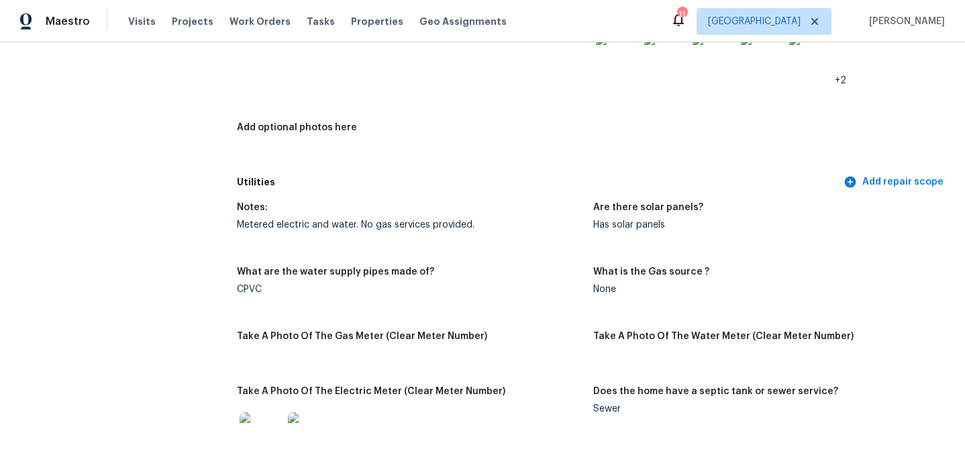
scroll to position [714, 0]
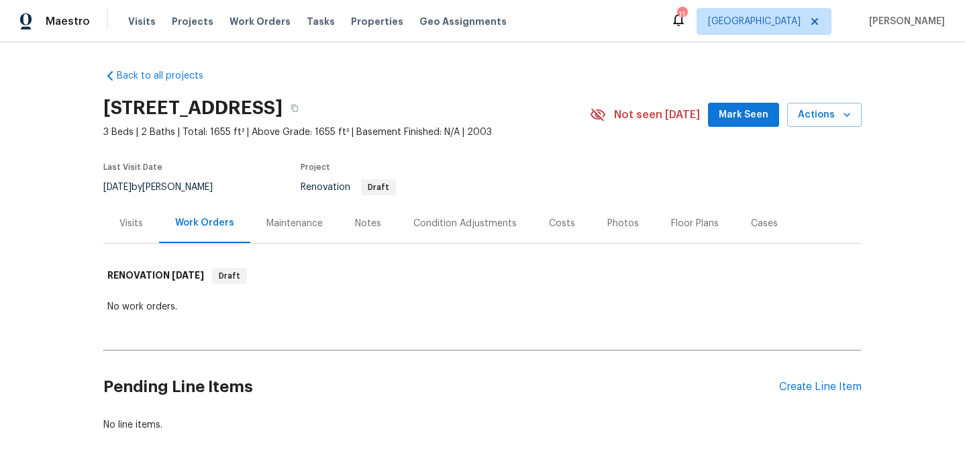
click at [142, 220] on div "Visits" at bounding box center [130, 223] width 23 height 13
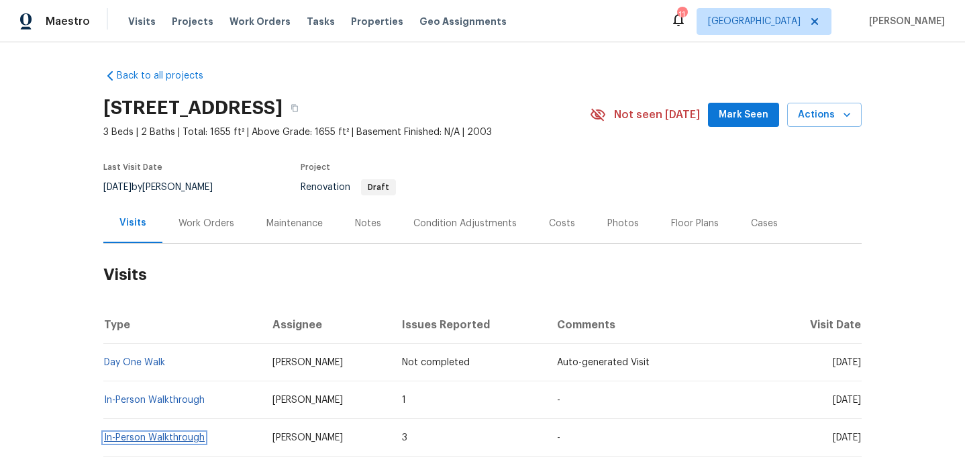
click at [177, 440] on link "In-Person Walkthrough" at bounding box center [154, 437] width 101 height 9
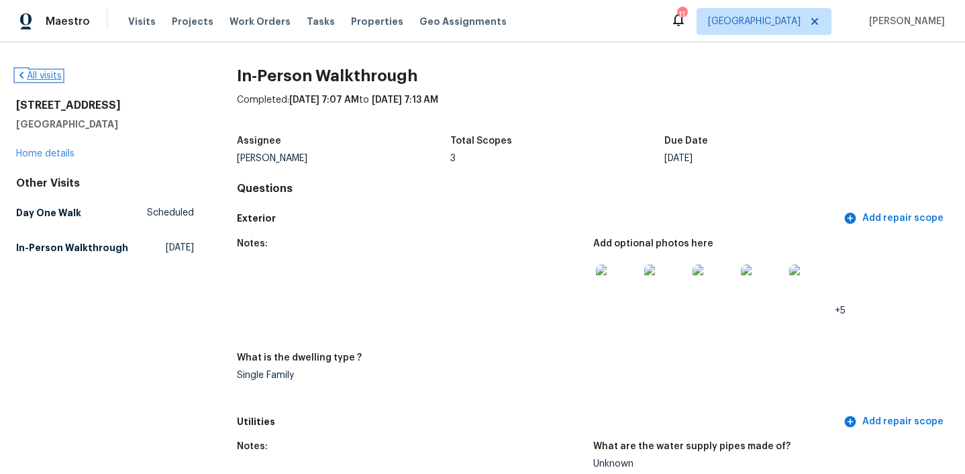
click at [47, 73] on link "All visits" at bounding box center [39, 75] width 46 height 9
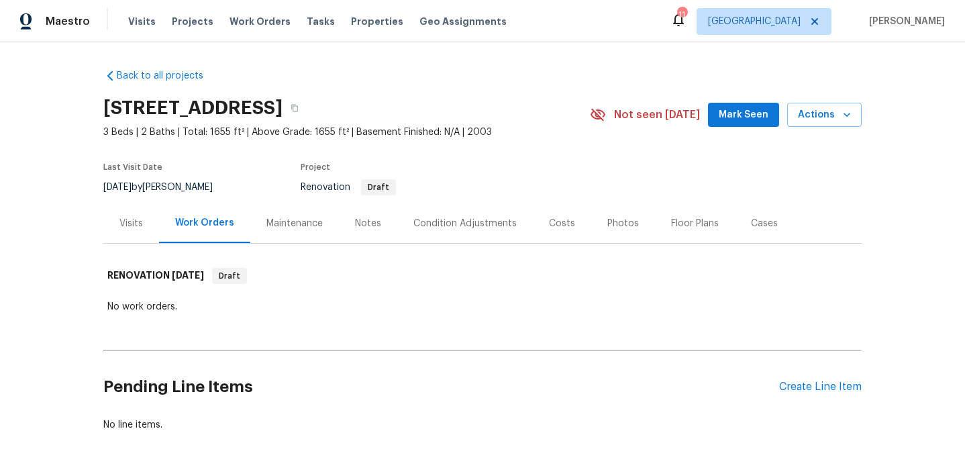
click at [115, 223] on div "Visits" at bounding box center [131, 223] width 56 height 40
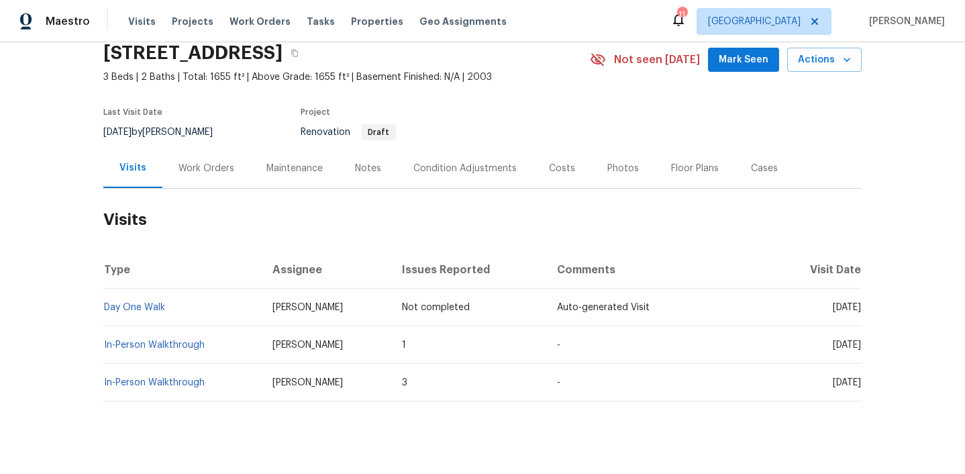
scroll to position [74, 0]
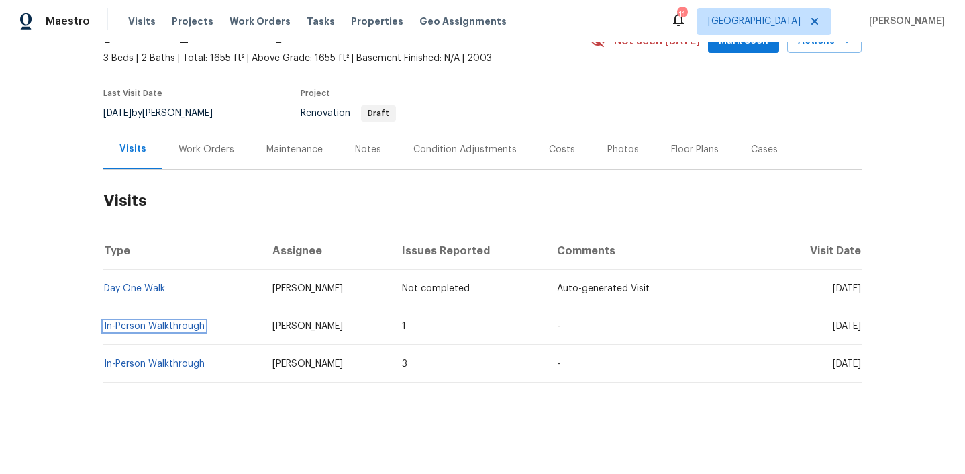
click at [175, 328] on link "In-Person Walkthrough" at bounding box center [154, 326] width 101 height 9
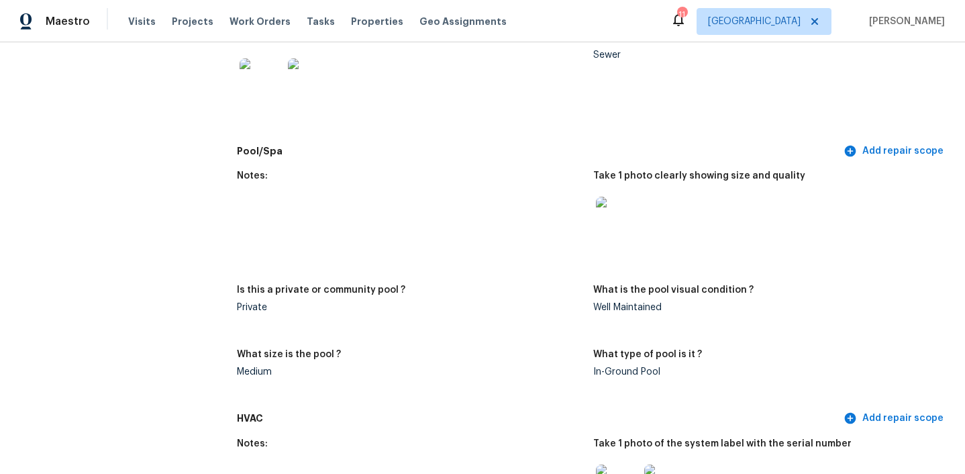
scroll to position [1157, 0]
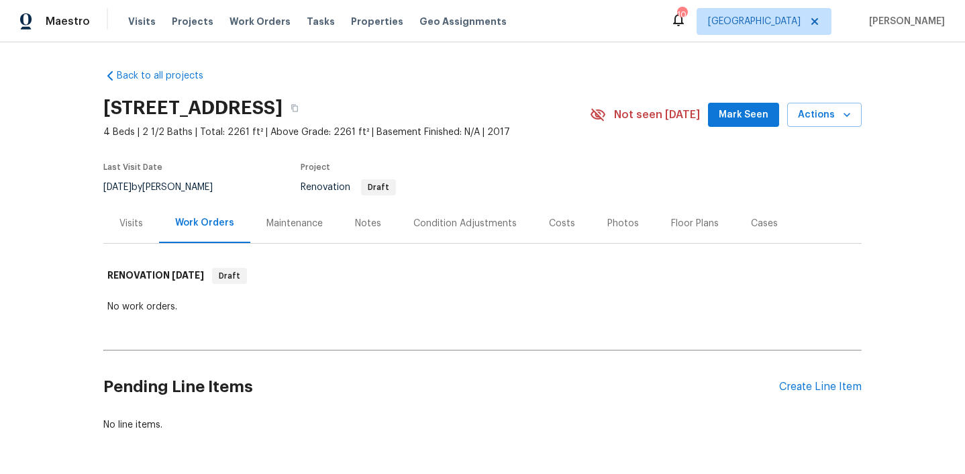
click at [130, 220] on div "Visits" at bounding box center [130, 223] width 23 height 13
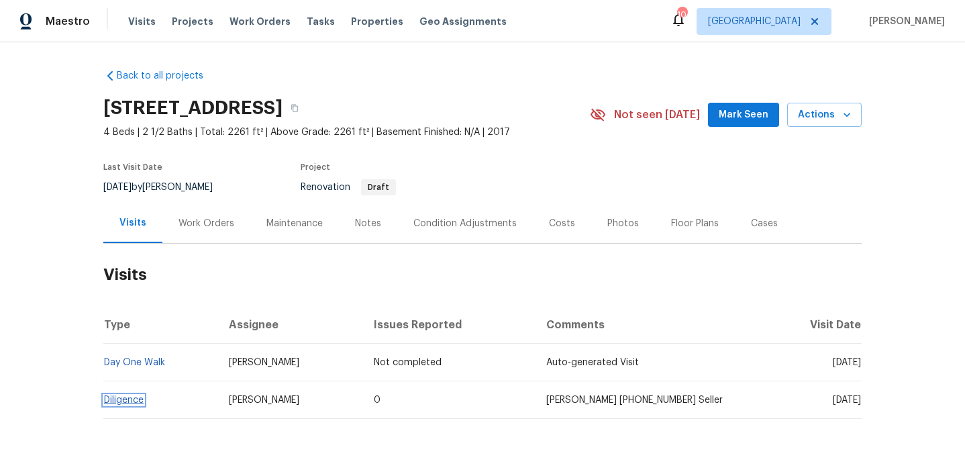
click at [136, 403] on link "Diligence" at bounding box center [124, 399] width 40 height 9
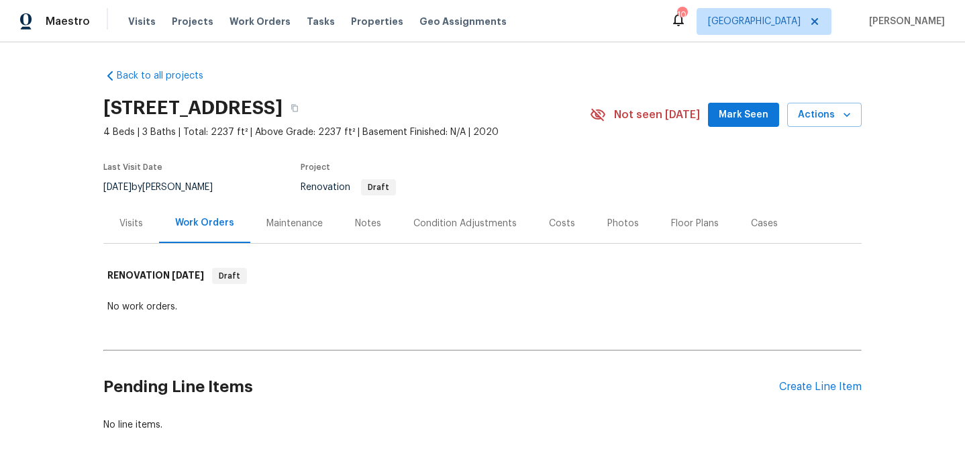
click at [138, 249] on div "Back to all projects 769 Lincolnshire Cir, Lincoln, CA 95648 4 Beds | 3 Baths |…" at bounding box center [482, 250] width 759 height 384
click at [134, 226] on div "Visits" at bounding box center [130, 223] width 23 height 13
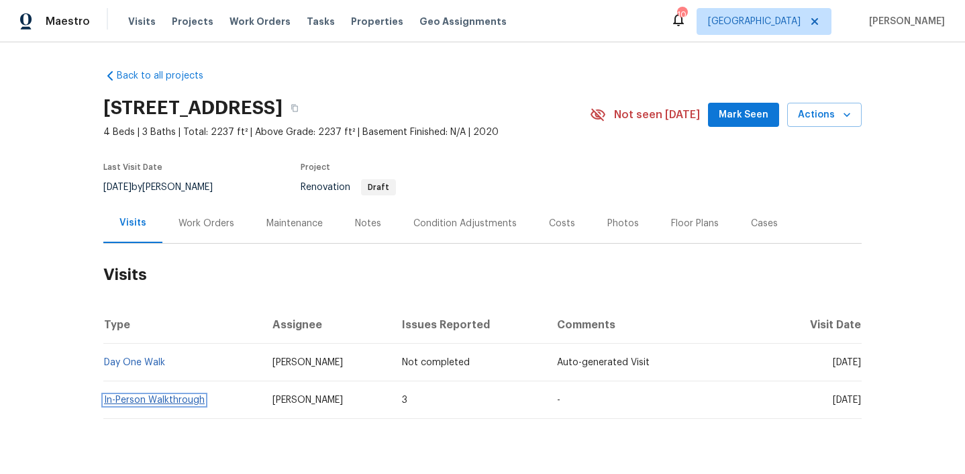
click at [171, 403] on link "In-Person Walkthrough" at bounding box center [154, 399] width 101 height 9
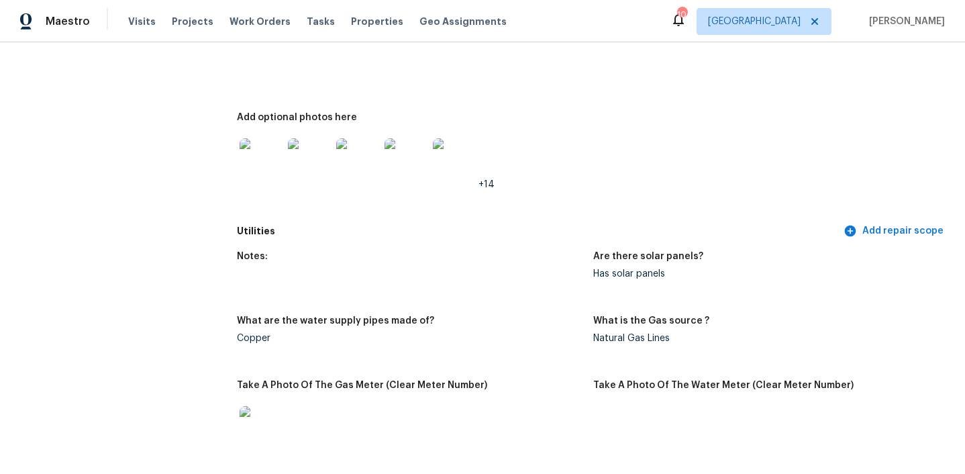
scroll to position [843, 0]
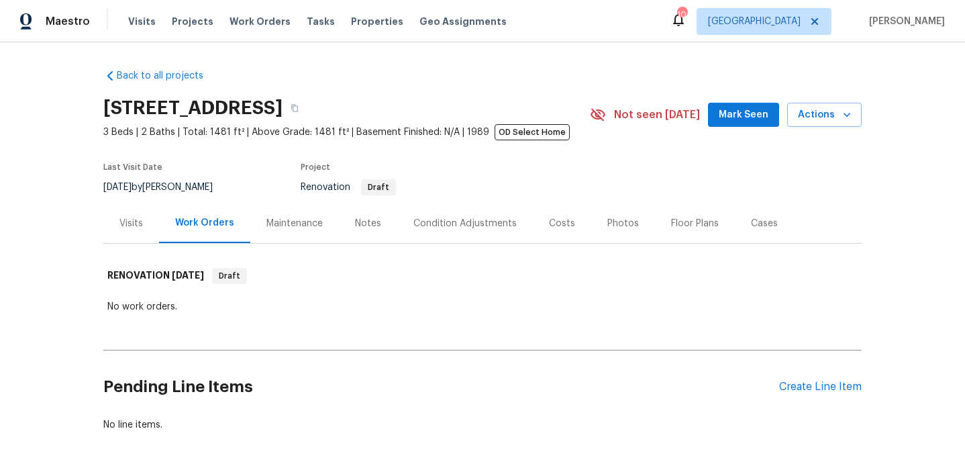
click at [139, 226] on div "Visits" at bounding box center [130, 223] width 23 height 13
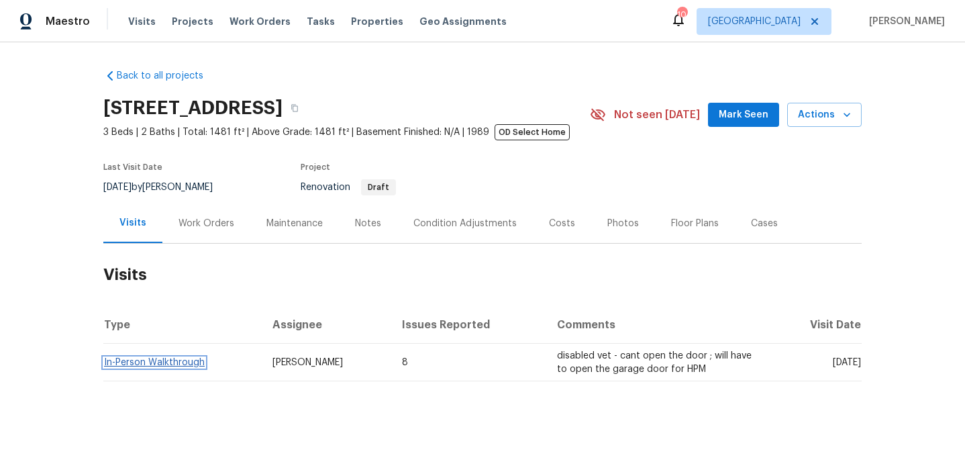
click at [167, 363] on link "In-Person Walkthrough" at bounding box center [154, 362] width 101 height 9
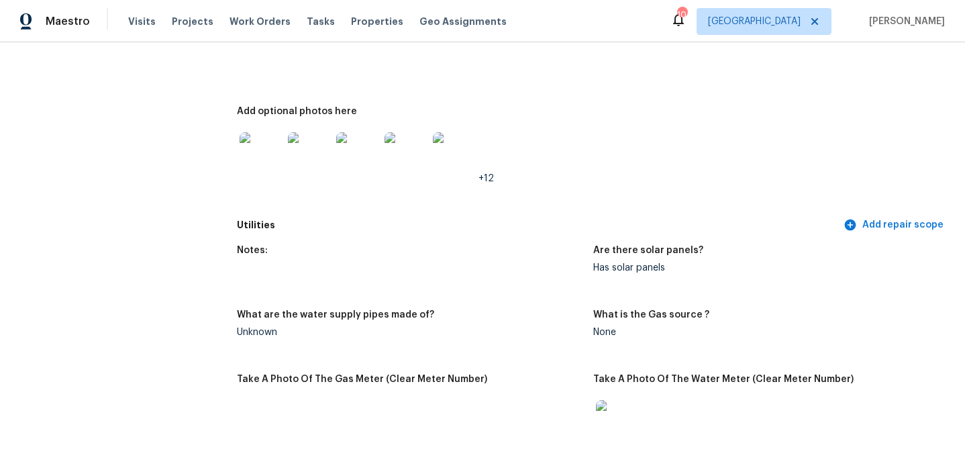
scroll to position [866, 0]
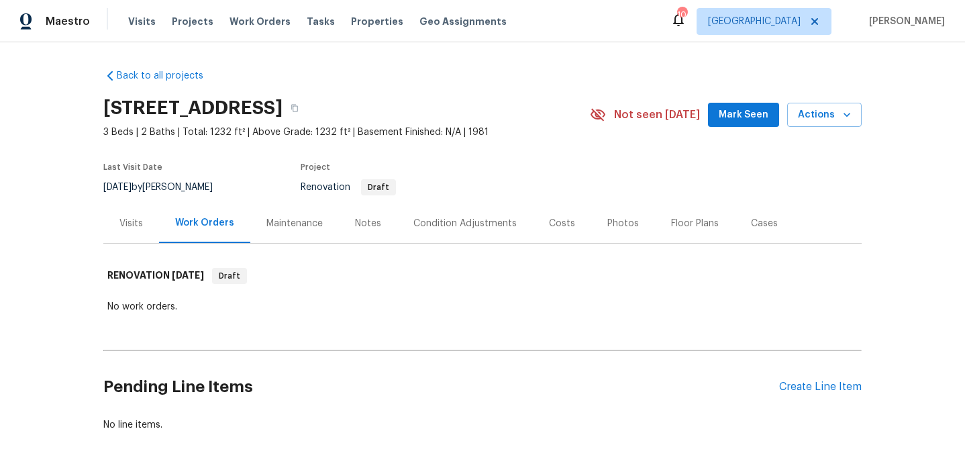
click at [135, 234] on div "Visits" at bounding box center [131, 223] width 56 height 40
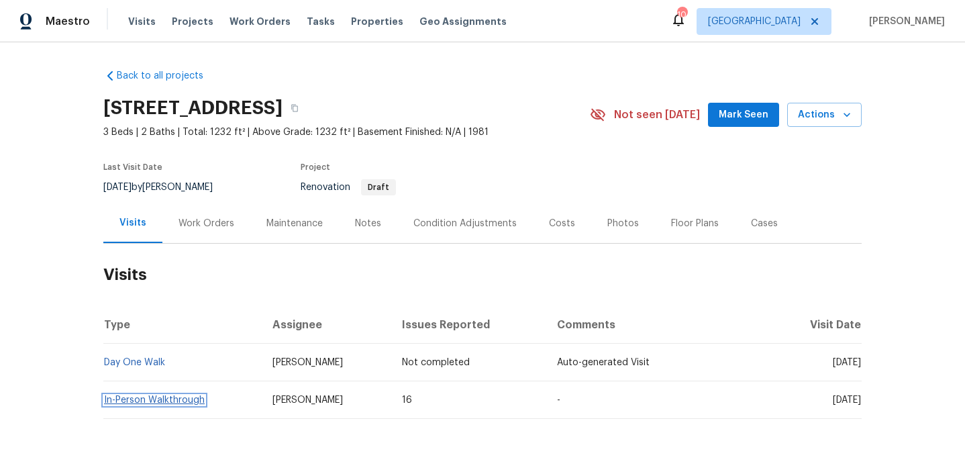
click at [190, 403] on link "In-Person Walkthrough" at bounding box center [154, 399] width 101 height 9
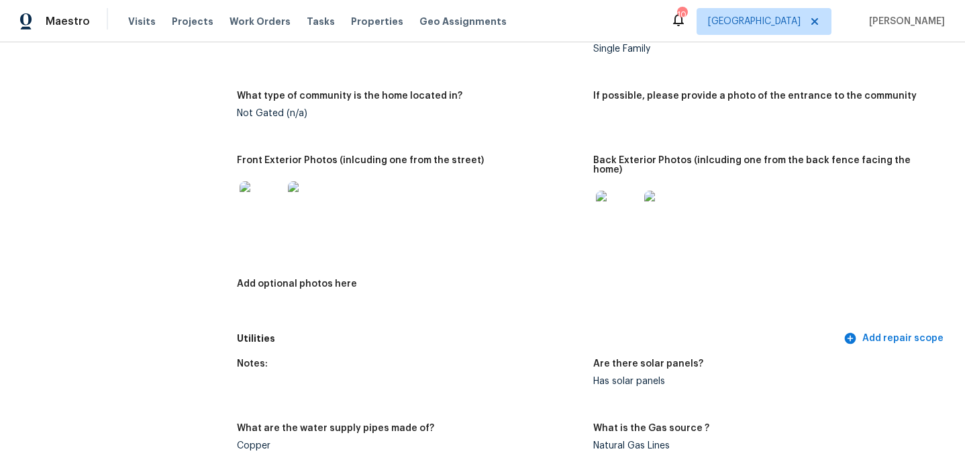
scroll to position [559, 0]
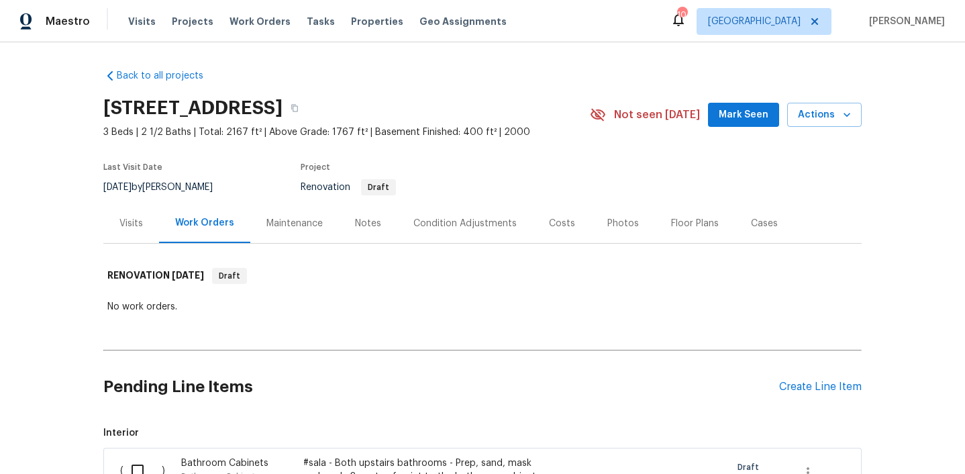
click at [127, 226] on div "Visits" at bounding box center [130, 223] width 23 height 13
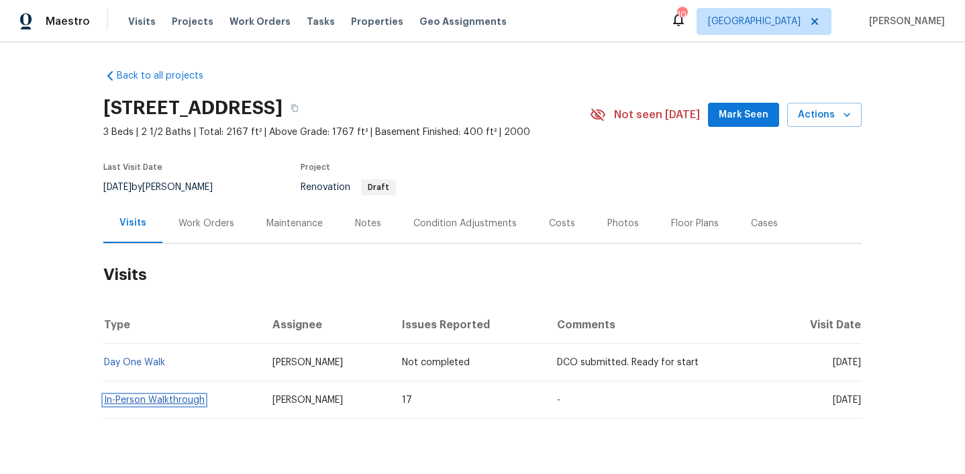
click at [163, 399] on link "In-Person Walkthrough" at bounding box center [154, 399] width 101 height 9
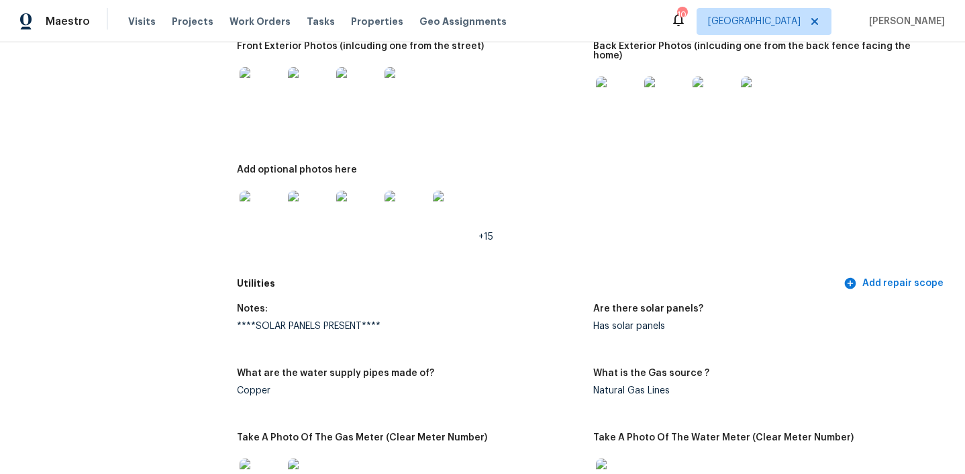
scroll to position [672, 0]
